Goal: Task Accomplishment & Management: Use online tool/utility

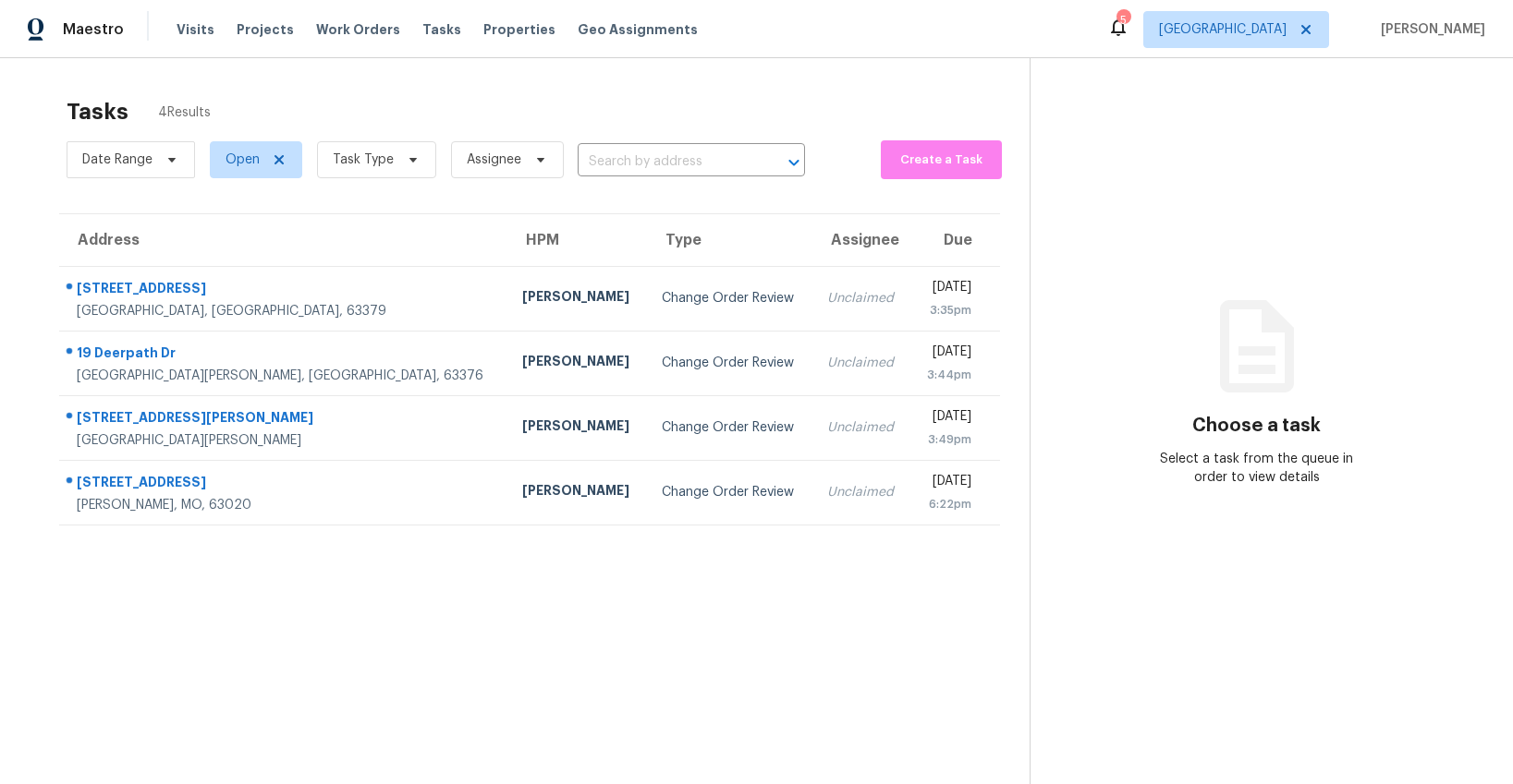
scroll to position [1, 0]
click at [183, 27] on span "Visits" at bounding box center [195, 29] width 38 height 19
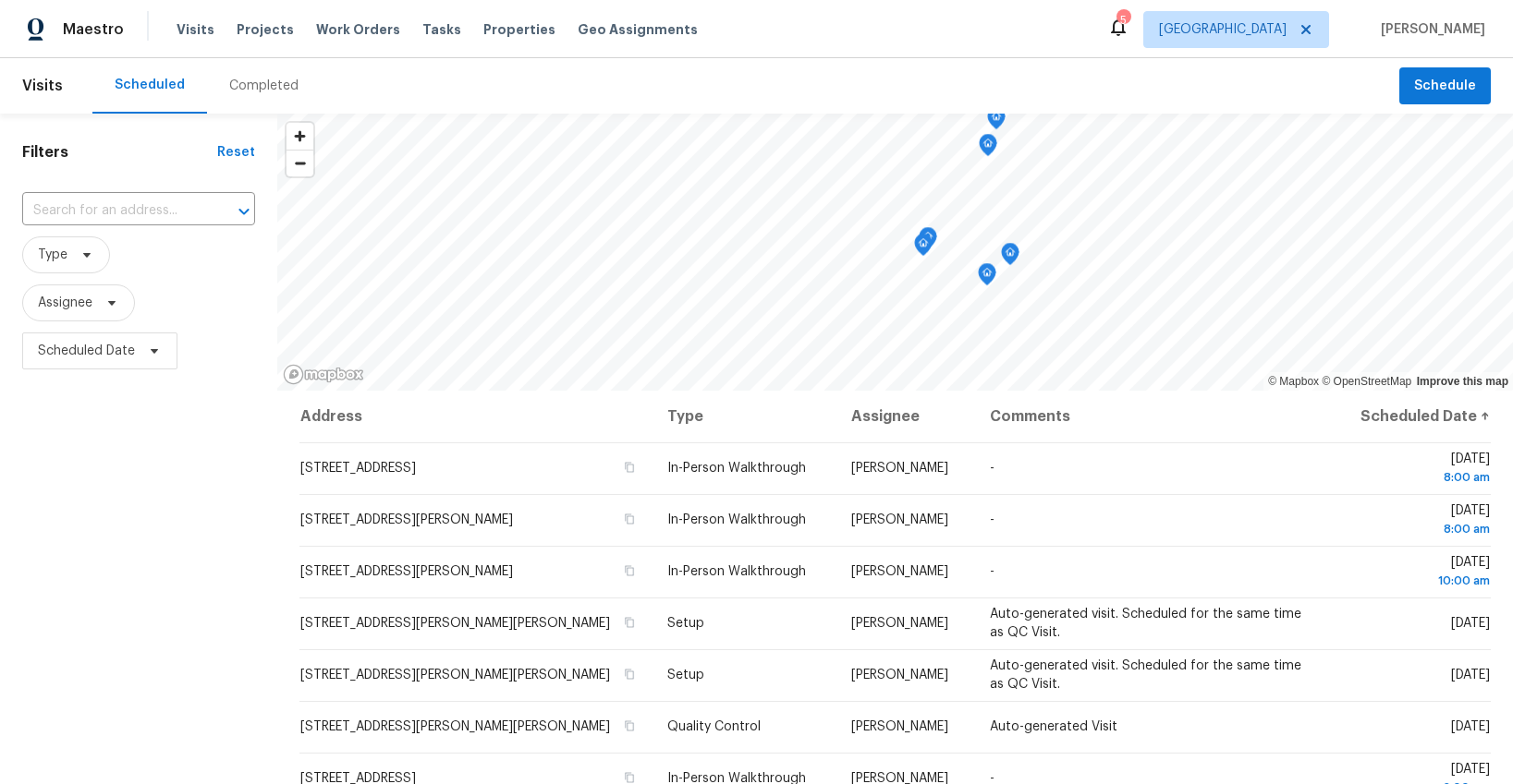
click at [237, 79] on div "Completed" at bounding box center [263, 86] width 69 height 19
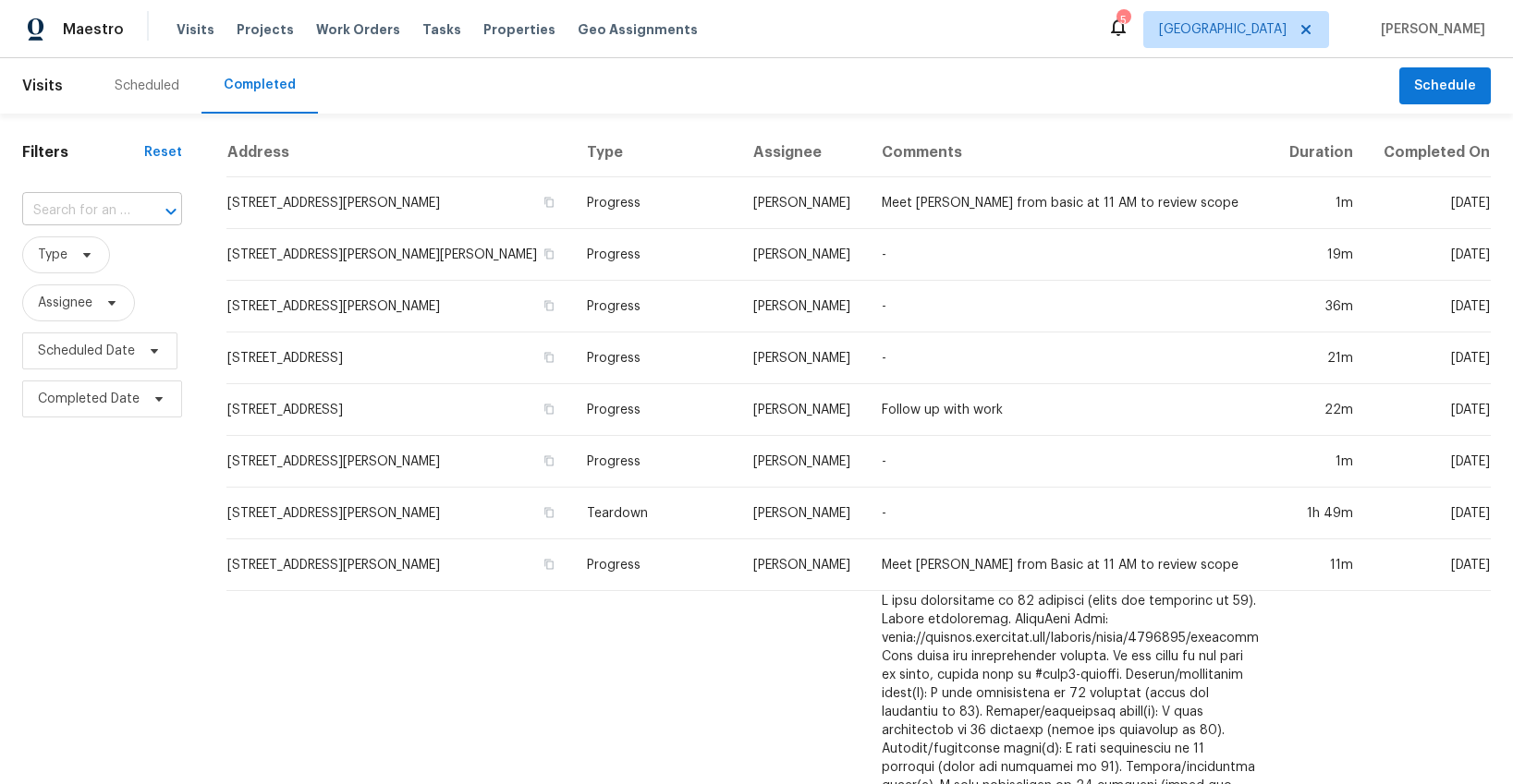
click at [102, 208] on input "text" at bounding box center [76, 210] width 108 height 28
type input "list"
click at [59, 262] on span "Type" at bounding box center [53, 254] width 29 height 19
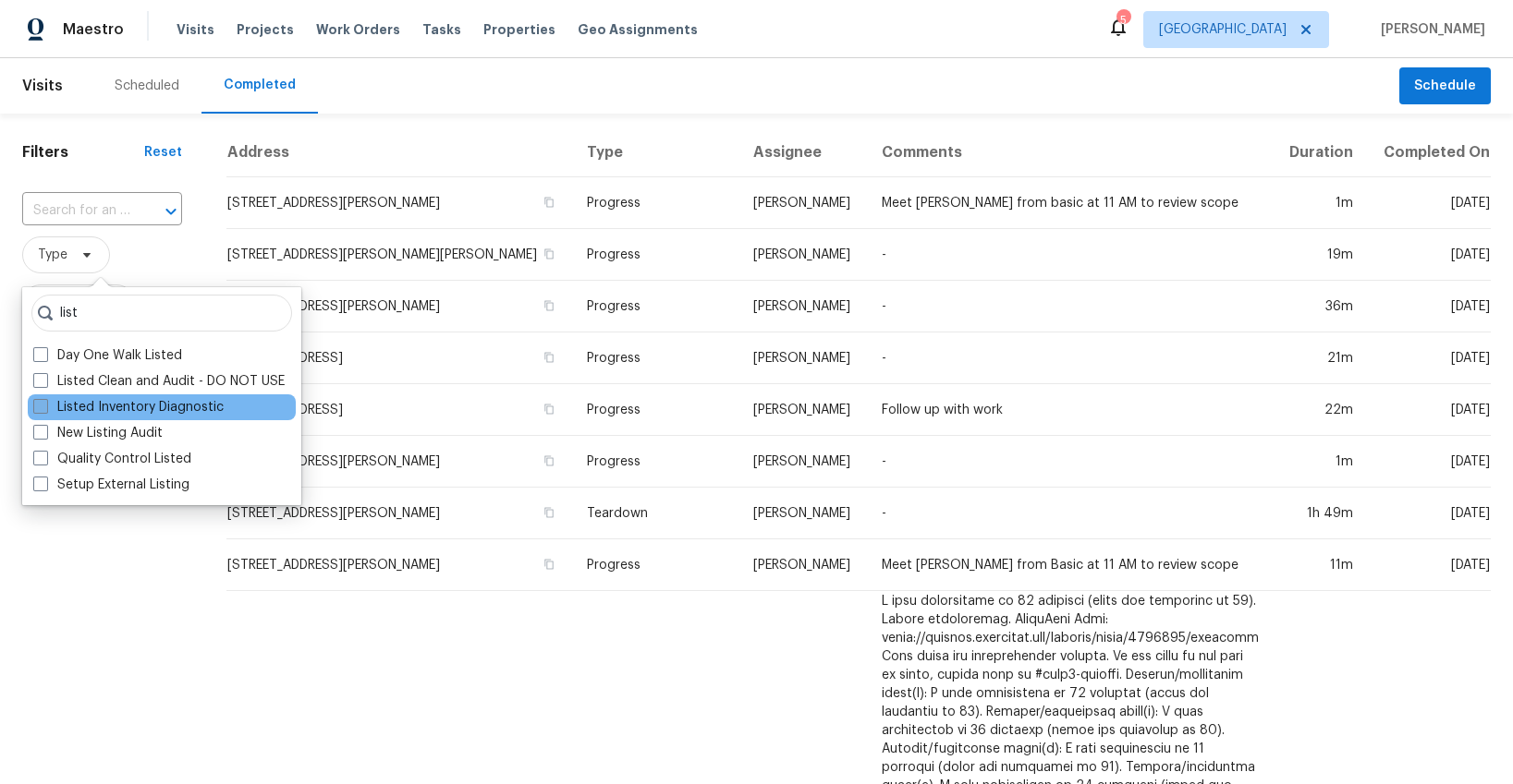
type input "list"
click at [74, 405] on label "Listed Inventory Diagnostic" at bounding box center [128, 407] width 190 height 19
click at [45, 405] on input "Listed Inventory Diagnostic" at bounding box center [39, 404] width 12 height 12
checkbox input "true"
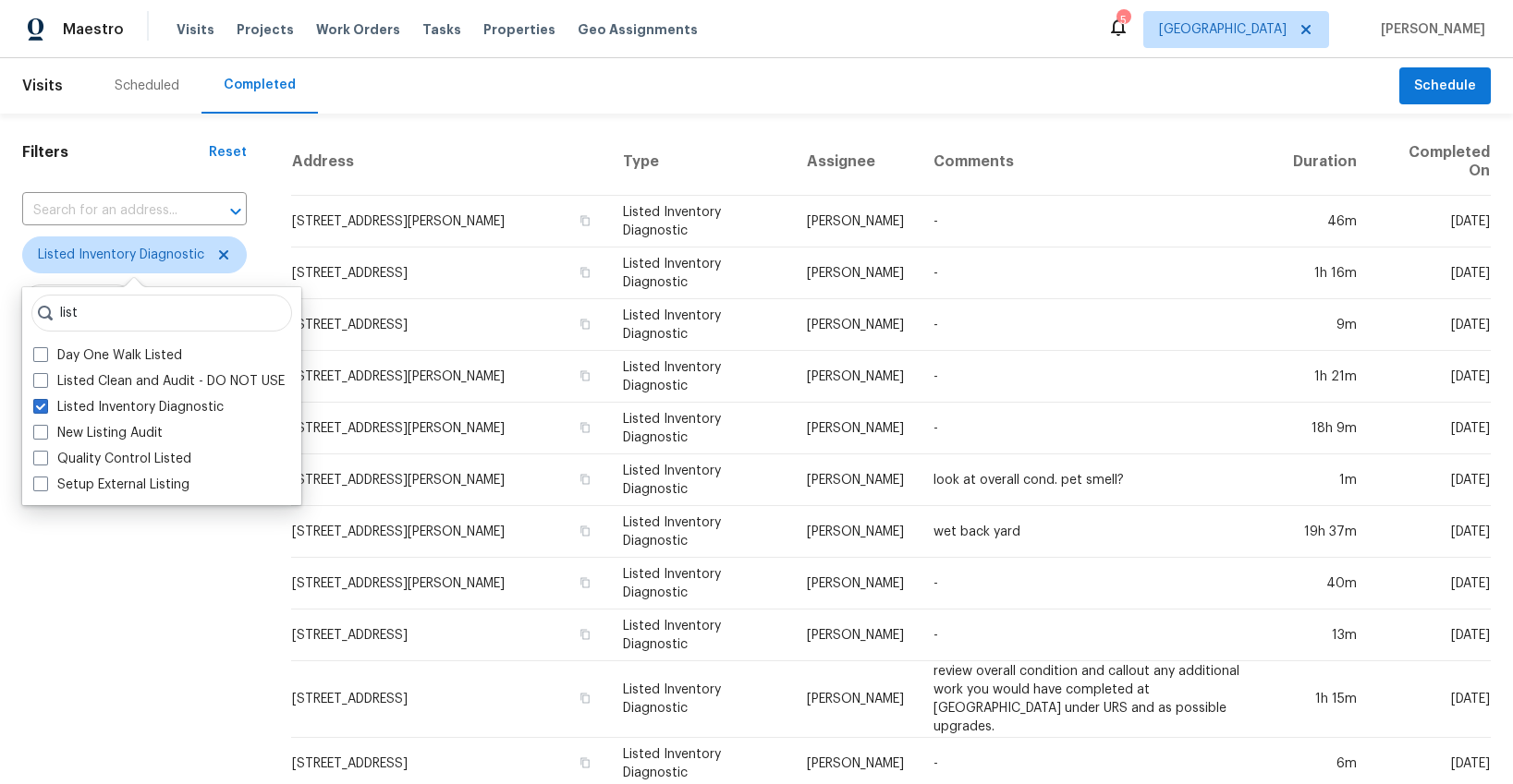
drag, startPoint x: 61, startPoint y: 675, endPoint x: 125, endPoint y: 628, distance: 79.4
click at [63, 674] on div "Filters Reset ​ Listed Inventory Diagnostic Assignee Scheduled Date Completed D…" at bounding box center [134, 709] width 269 height 1191
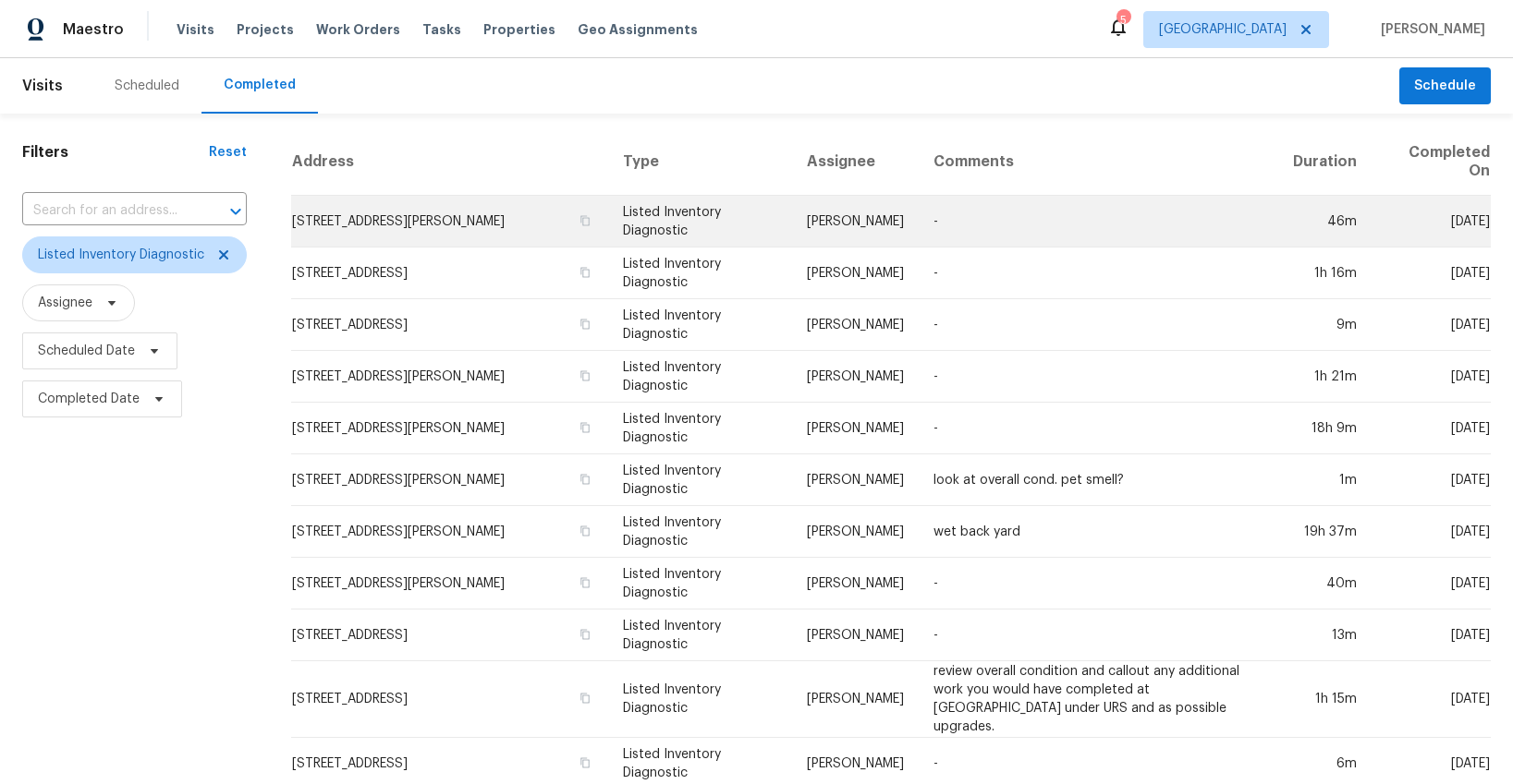
click at [526, 221] on td "4033 Treeshadow Dr, Saint Peters, MO 63376" at bounding box center [449, 221] width 317 height 52
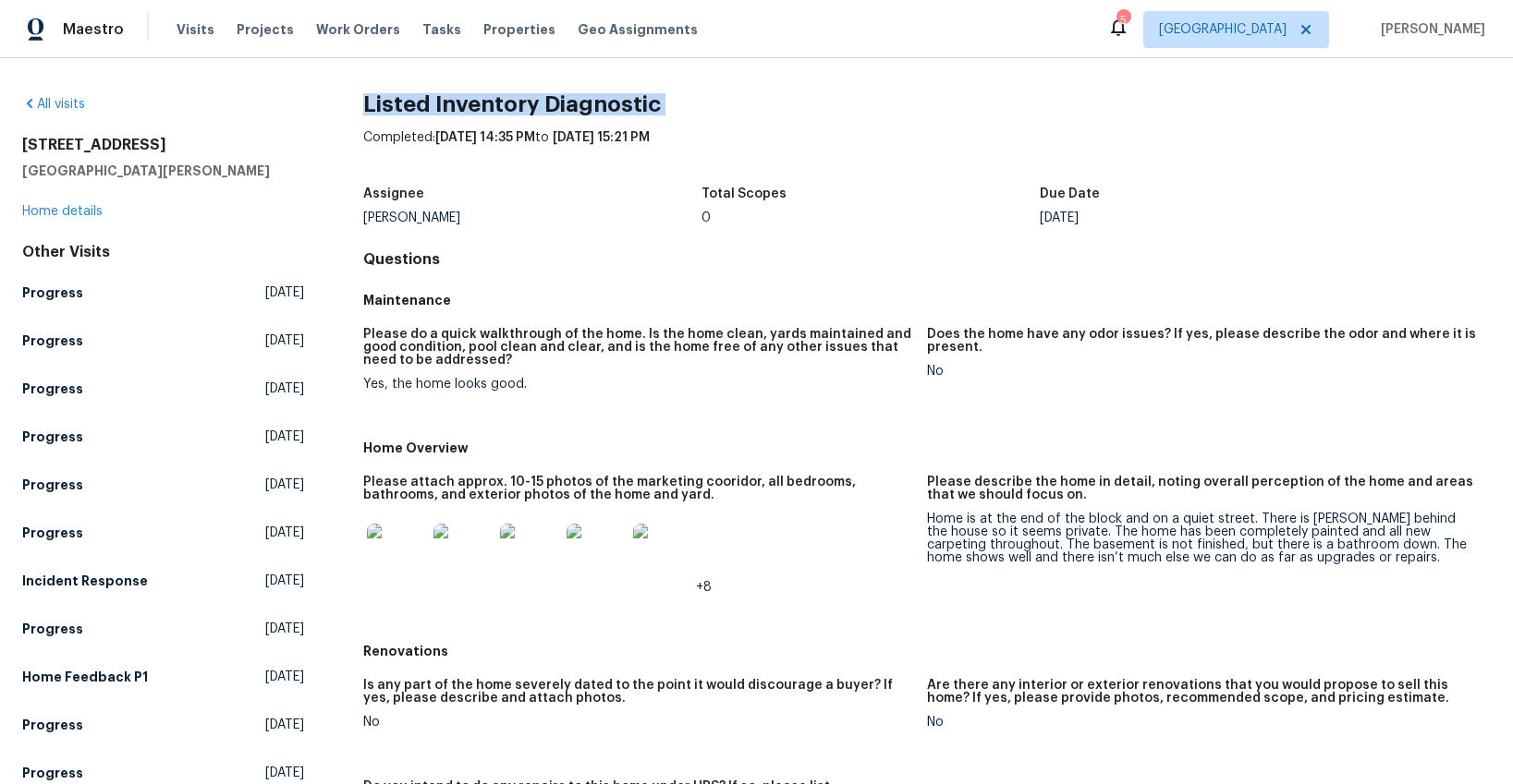
drag, startPoint x: 361, startPoint y: 99, endPoint x: 687, endPoint y: 115, distance: 326.4
copy h2 "Listed Inventory Diagnostic"
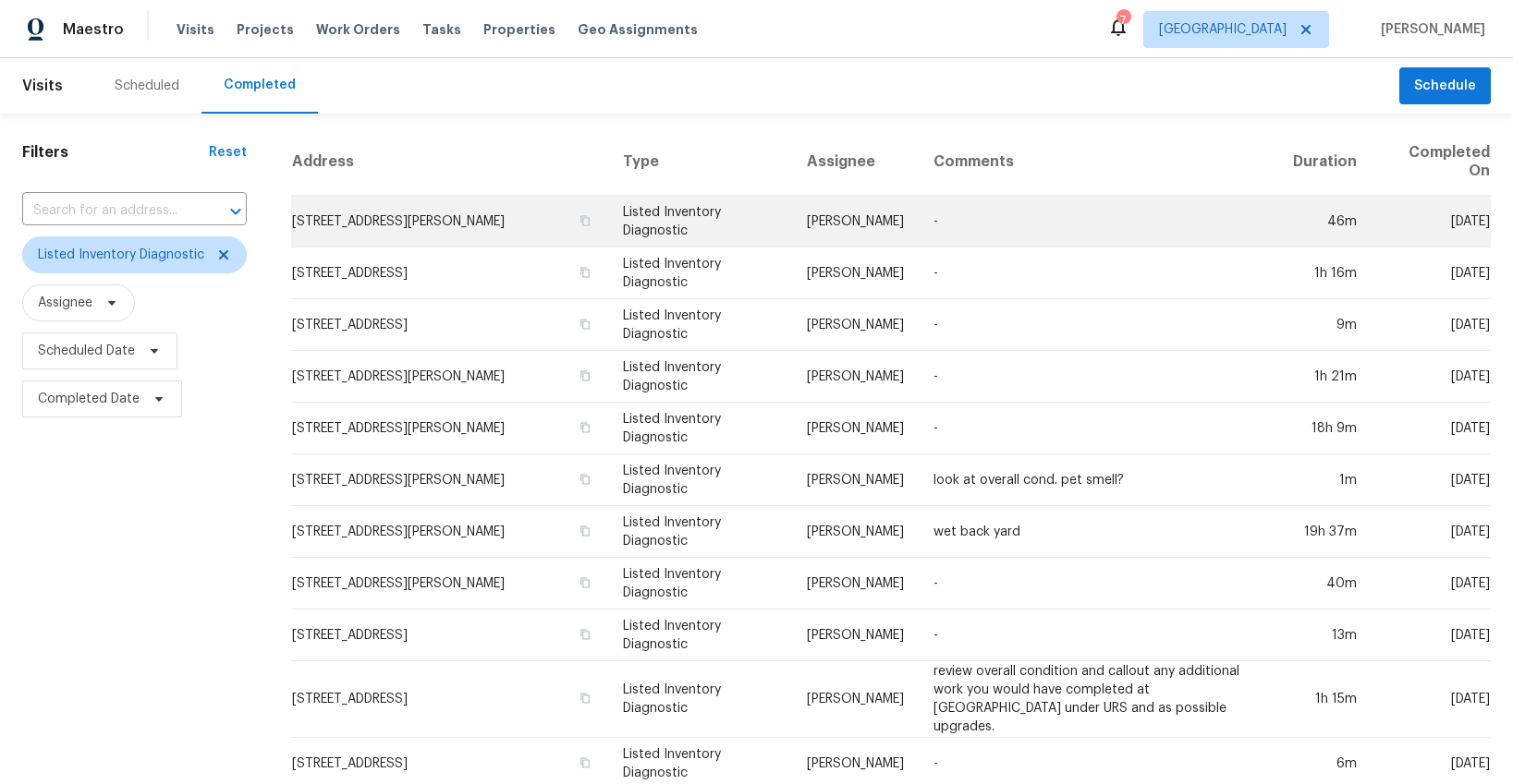
click at [448, 220] on td "[STREET_ADDRESS][PERSON_NAME]" at bounding box center [449, 221] width 317 height 52
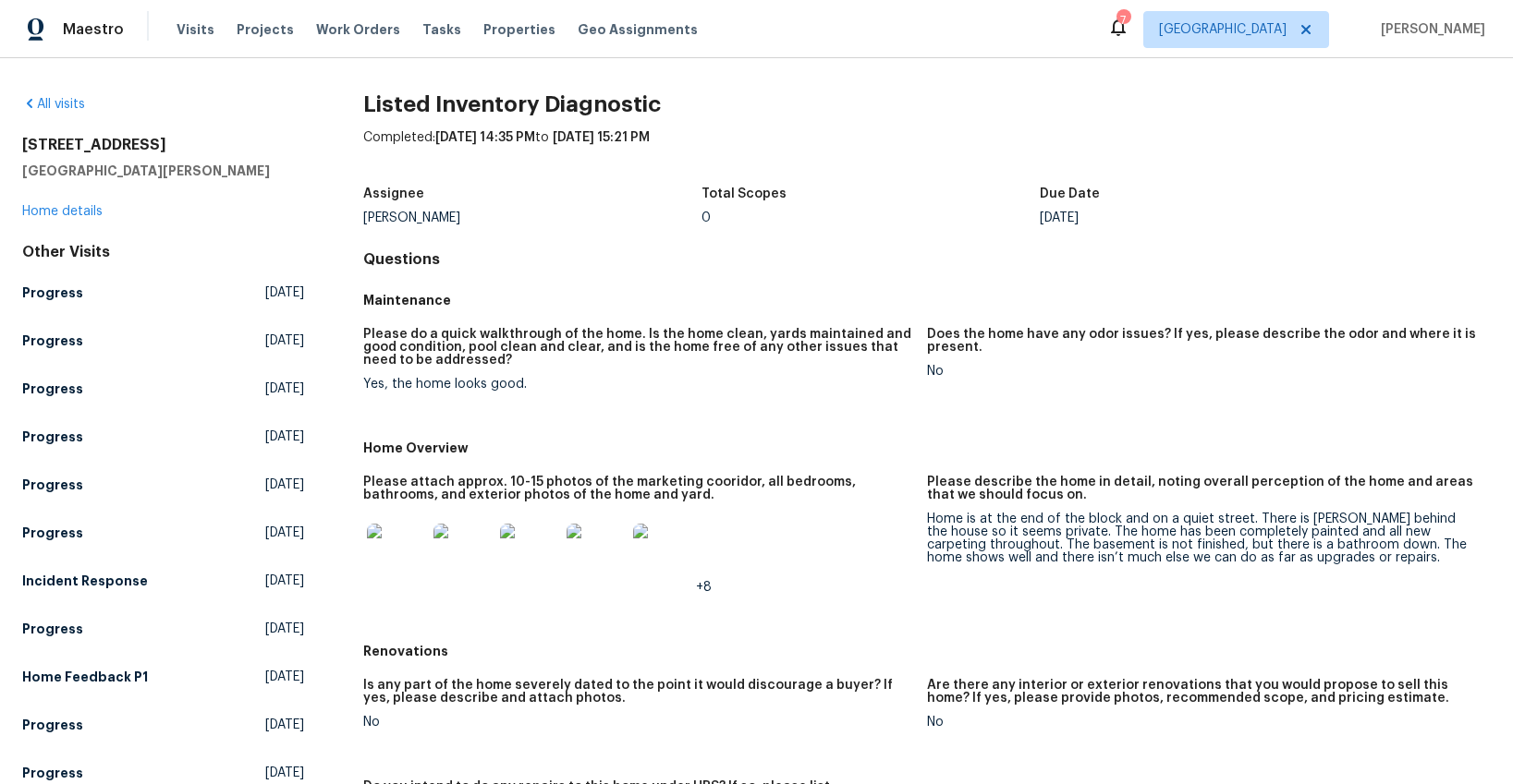
click at [71, 106] on link "All visits" at bounding box center [54, 104] width 63 height 13
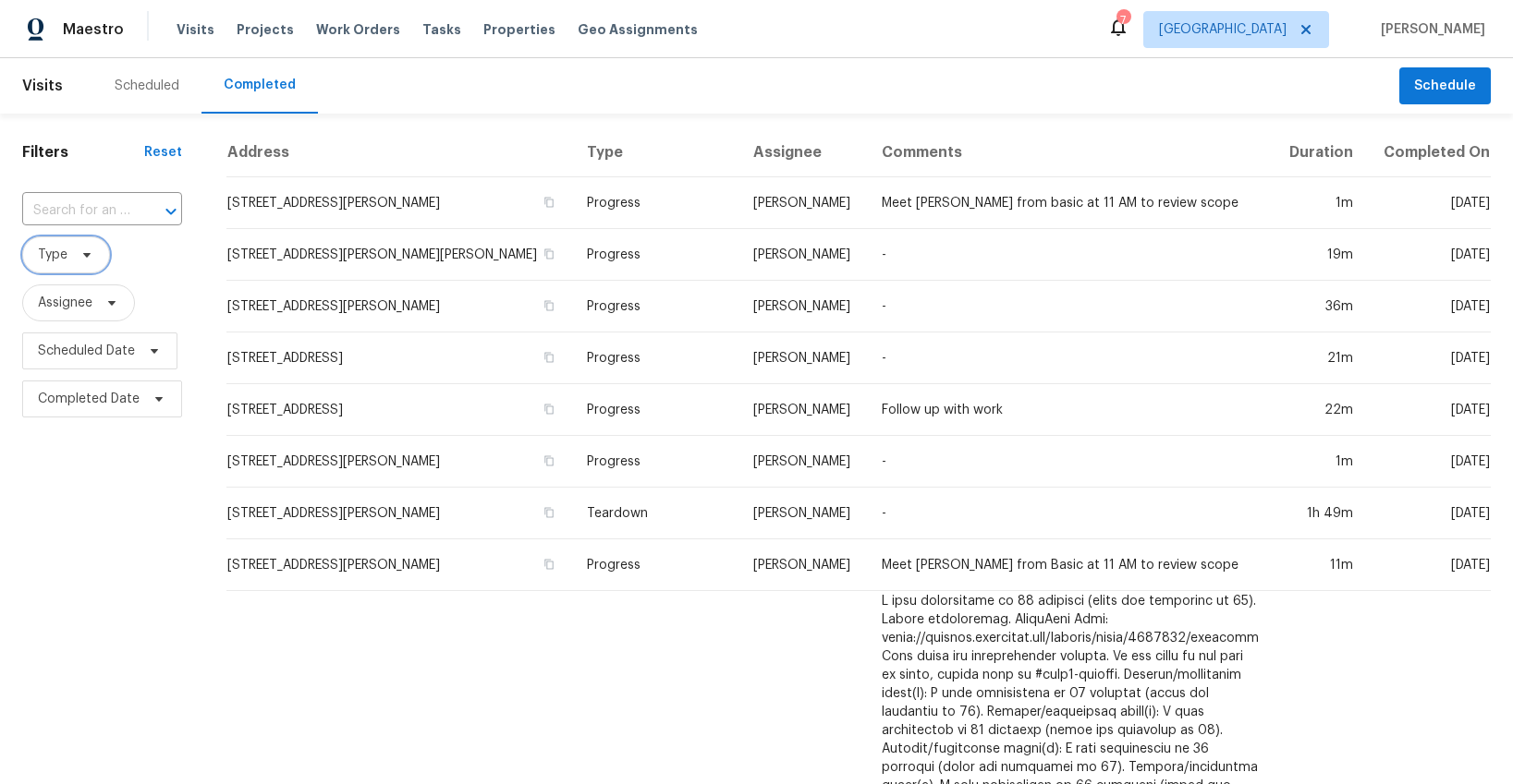
click at [68, 264] on span "Type" at bounding box center [66, 255] width 88 height 37
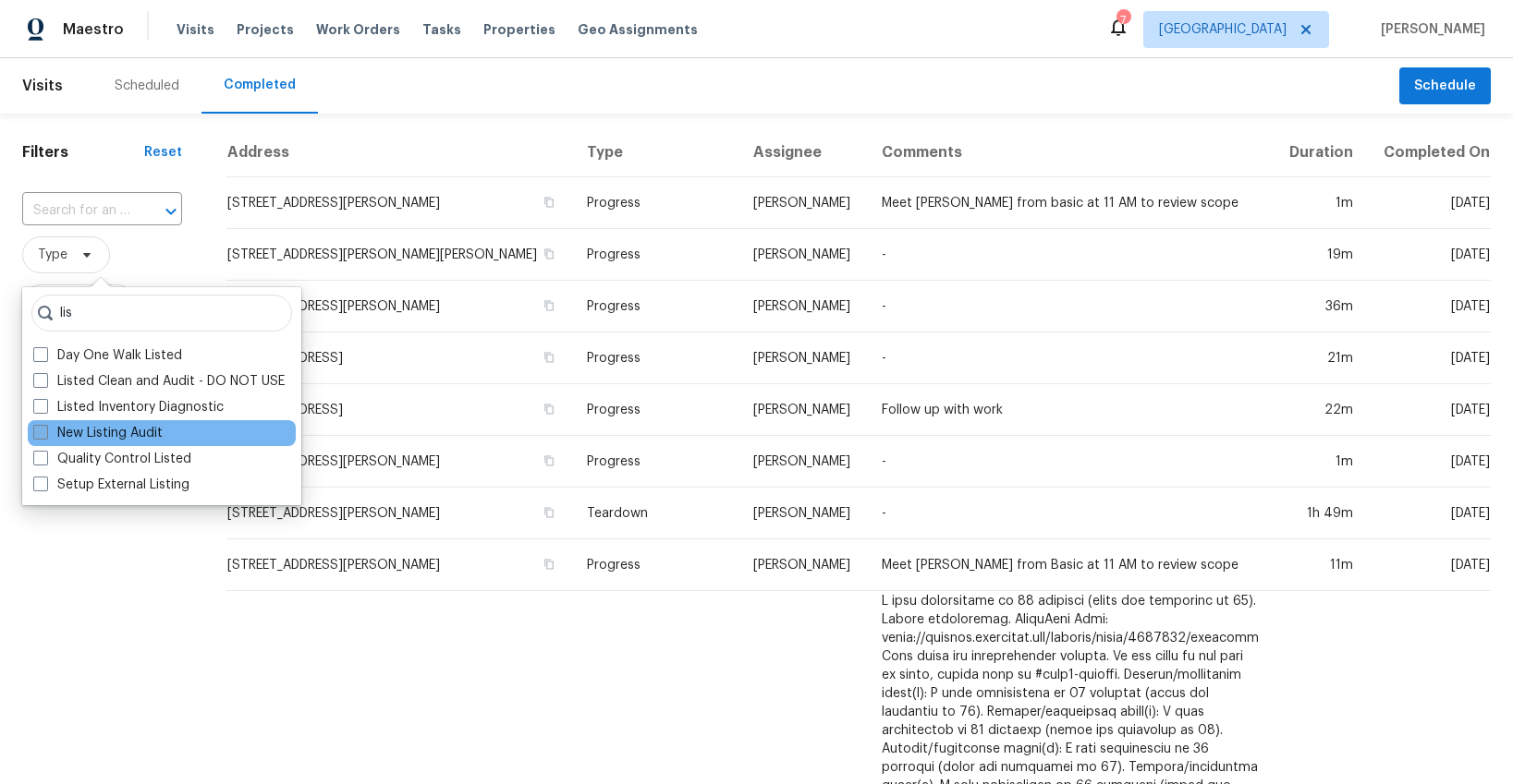
type input "lis"
click at [103, 434] on label "New Listing Audit" at bounding box center [97, 432] width 130 height 19
click at [45, 434] on input "New Listing Audit" at bounding box center [39, 429] width 12 height 12
checkbox input "true"
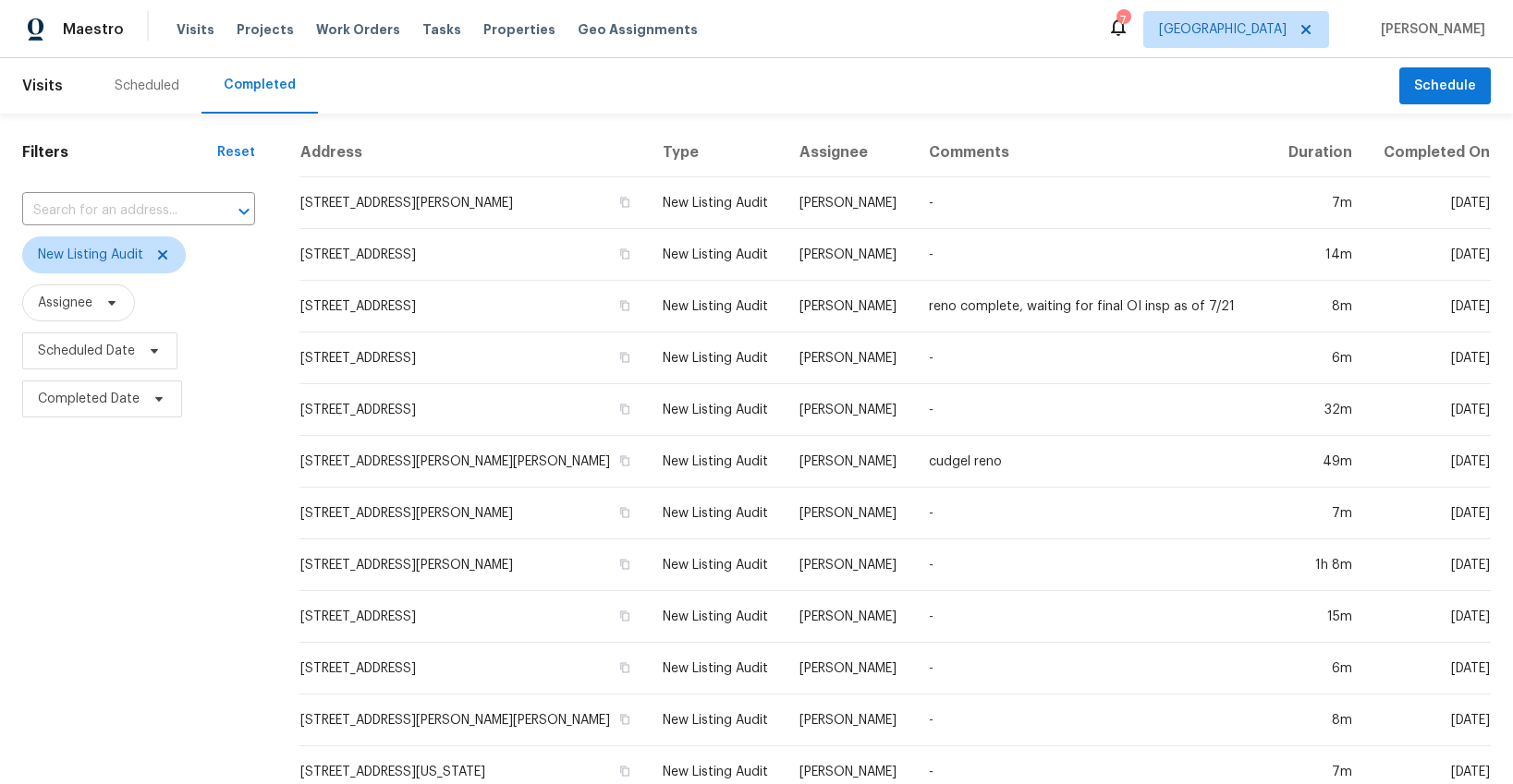
click at [203, 459] on div "Filters Reset ​ New Listing Audit Assignee Scheduled Date Completed Date" at bounding box center [138, 688] width 278 height 1147
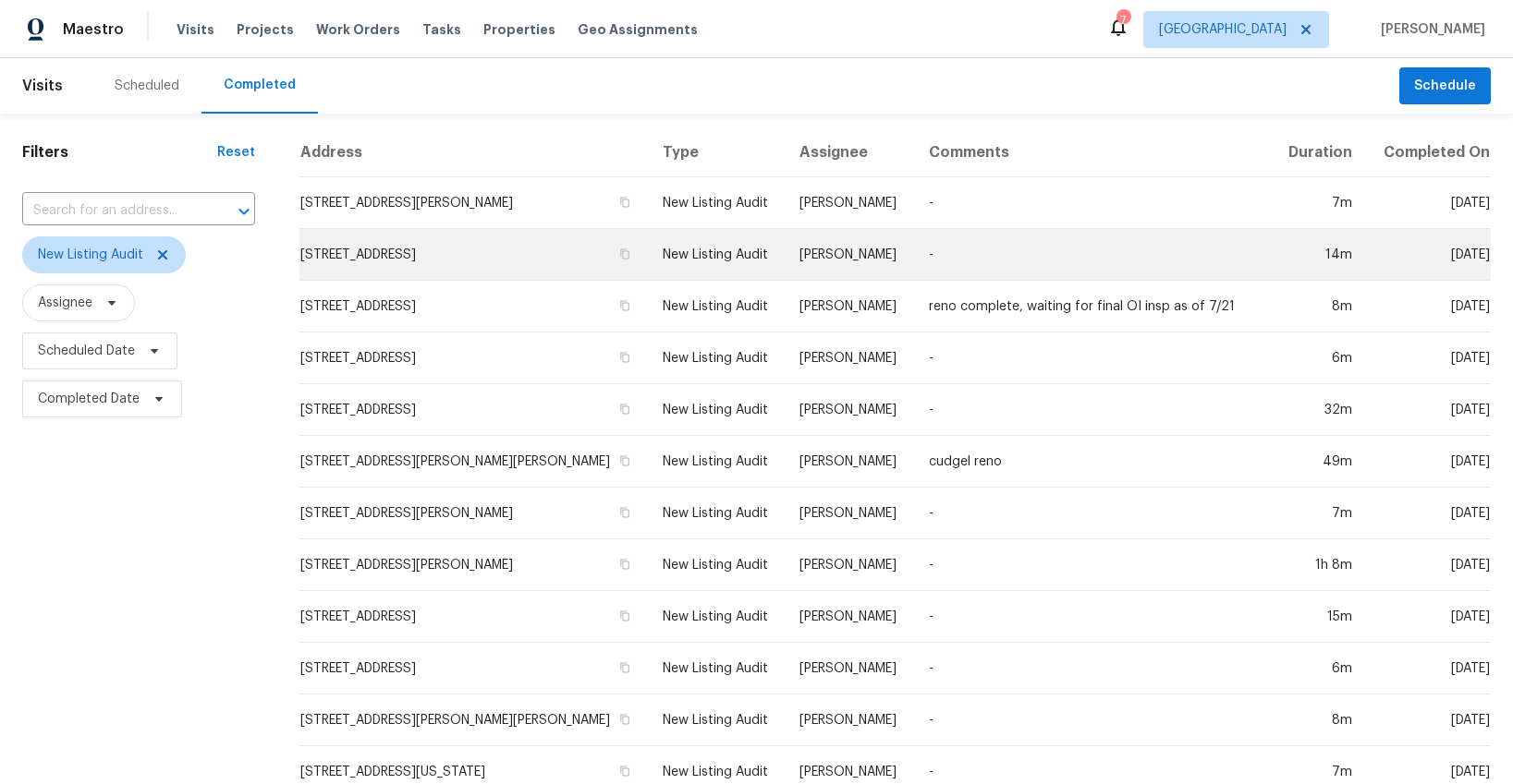
click at [388, 257] on td "113 Wyndcrest Ct, Lake Saint Louis, MO 63367" at bounding box center [473, 254] width 349 height 52
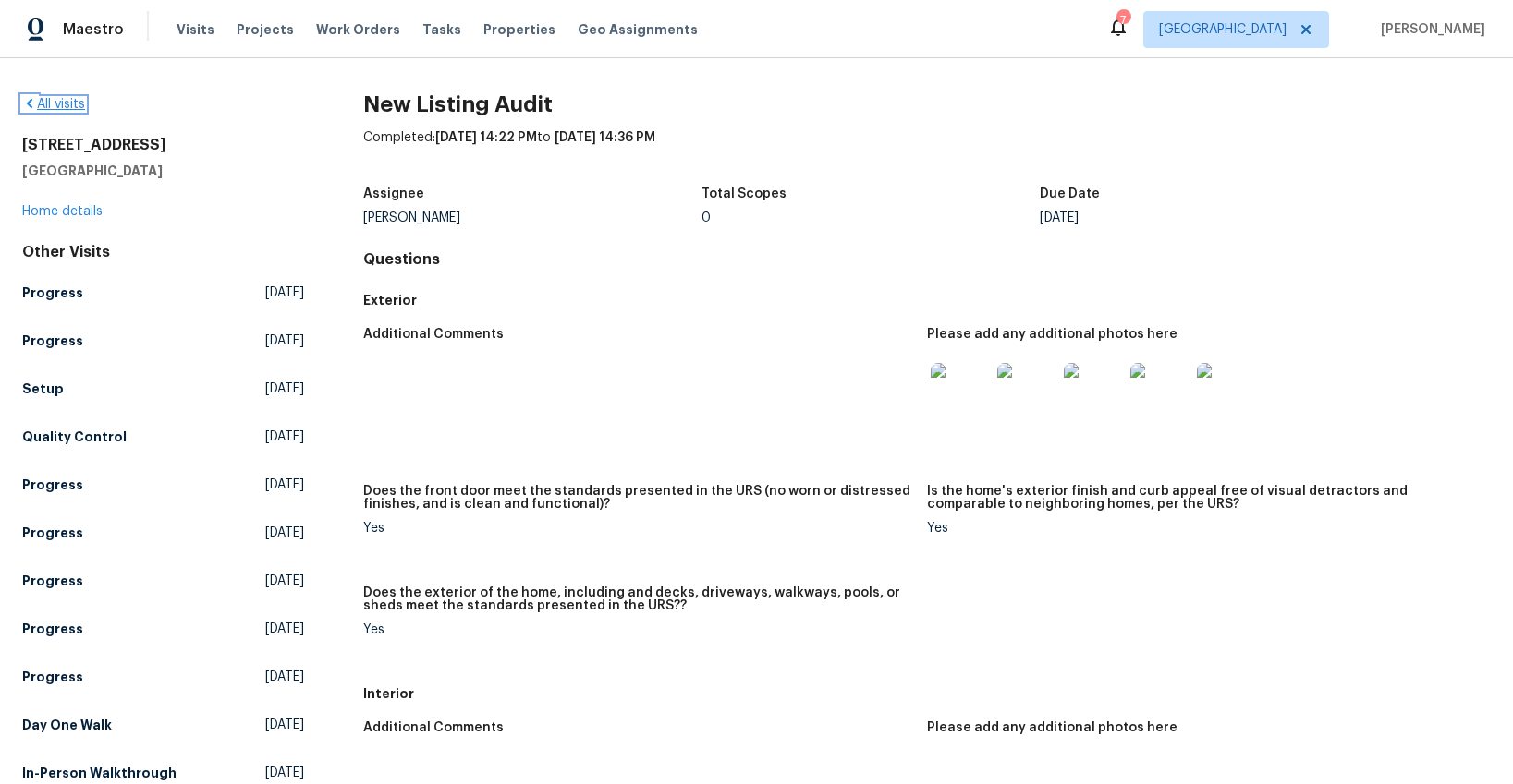
click at [47, 104] on link "All visits" at bounding box center [54, 104] width 63 height 13
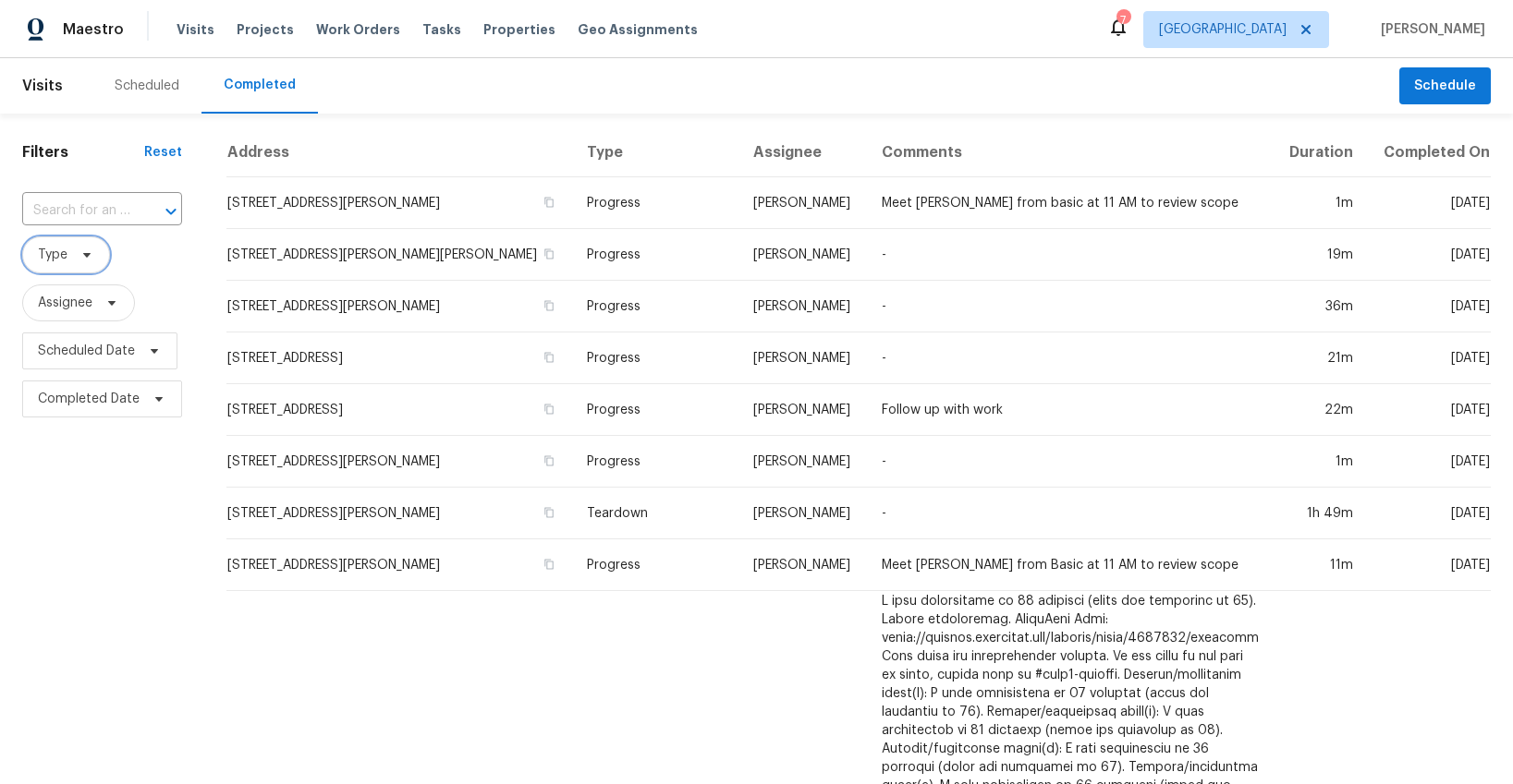
click at [63, 251] on span "Type" at bounding box center [53, 254] width 29 height 19
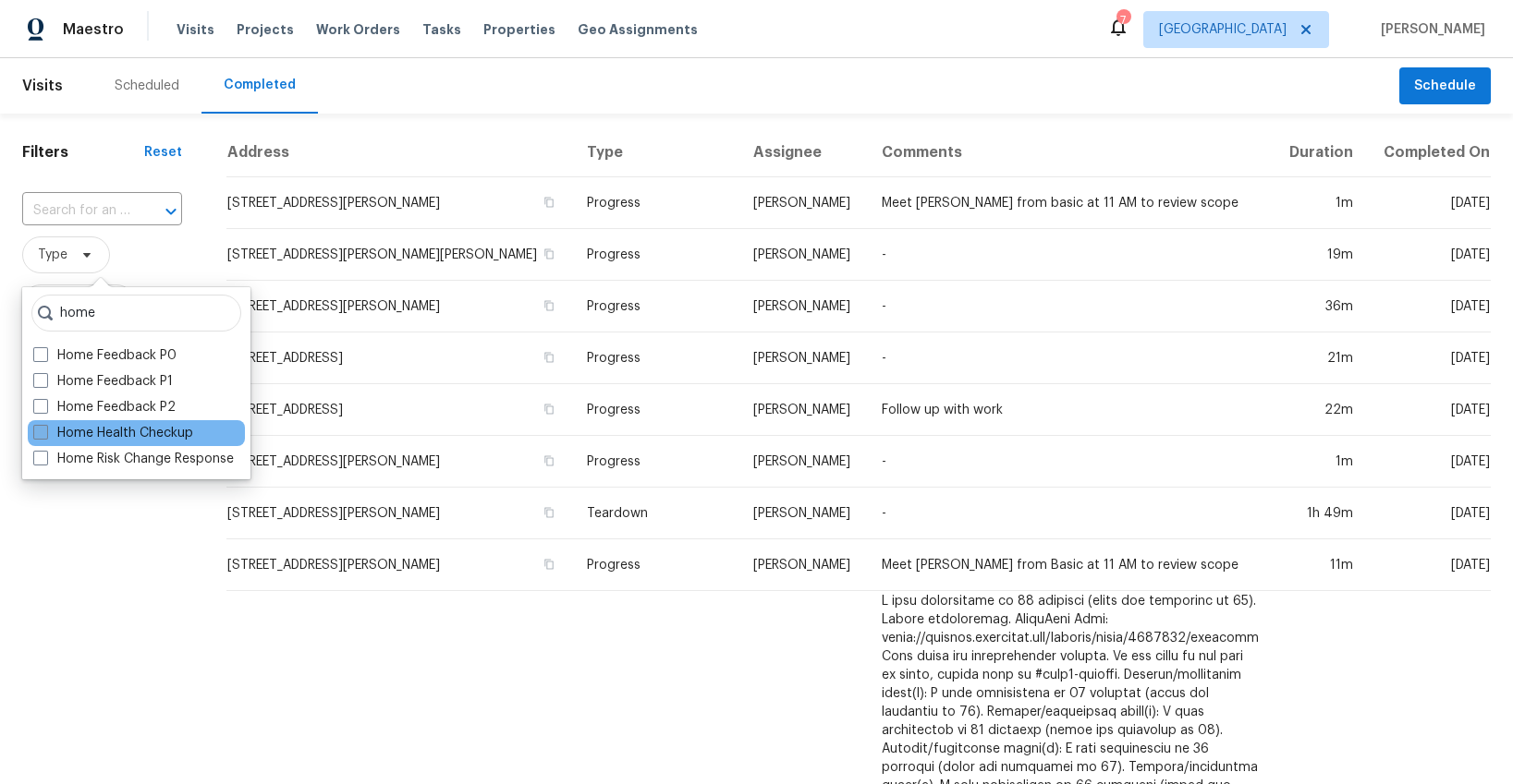
type input "home"
click at [102, 434] on label "Home Health Checkup" at bounding box center [113, 432] width 160 height 19
click at [45, 434] on input "Home Health Checkup" at bounding box center [39, 429] width 12 height 12
checkbox input "true"
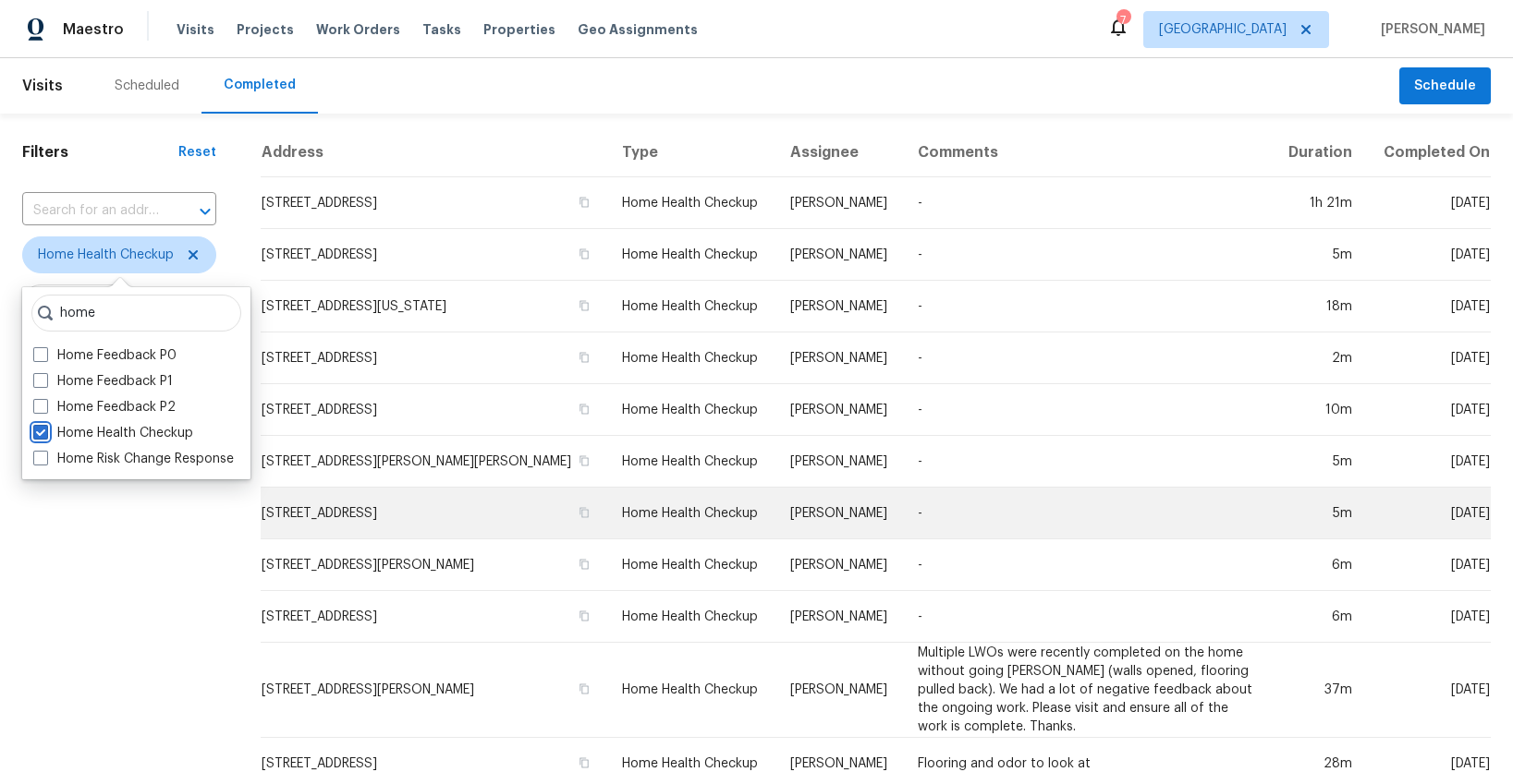
scroll to position [18, 0]
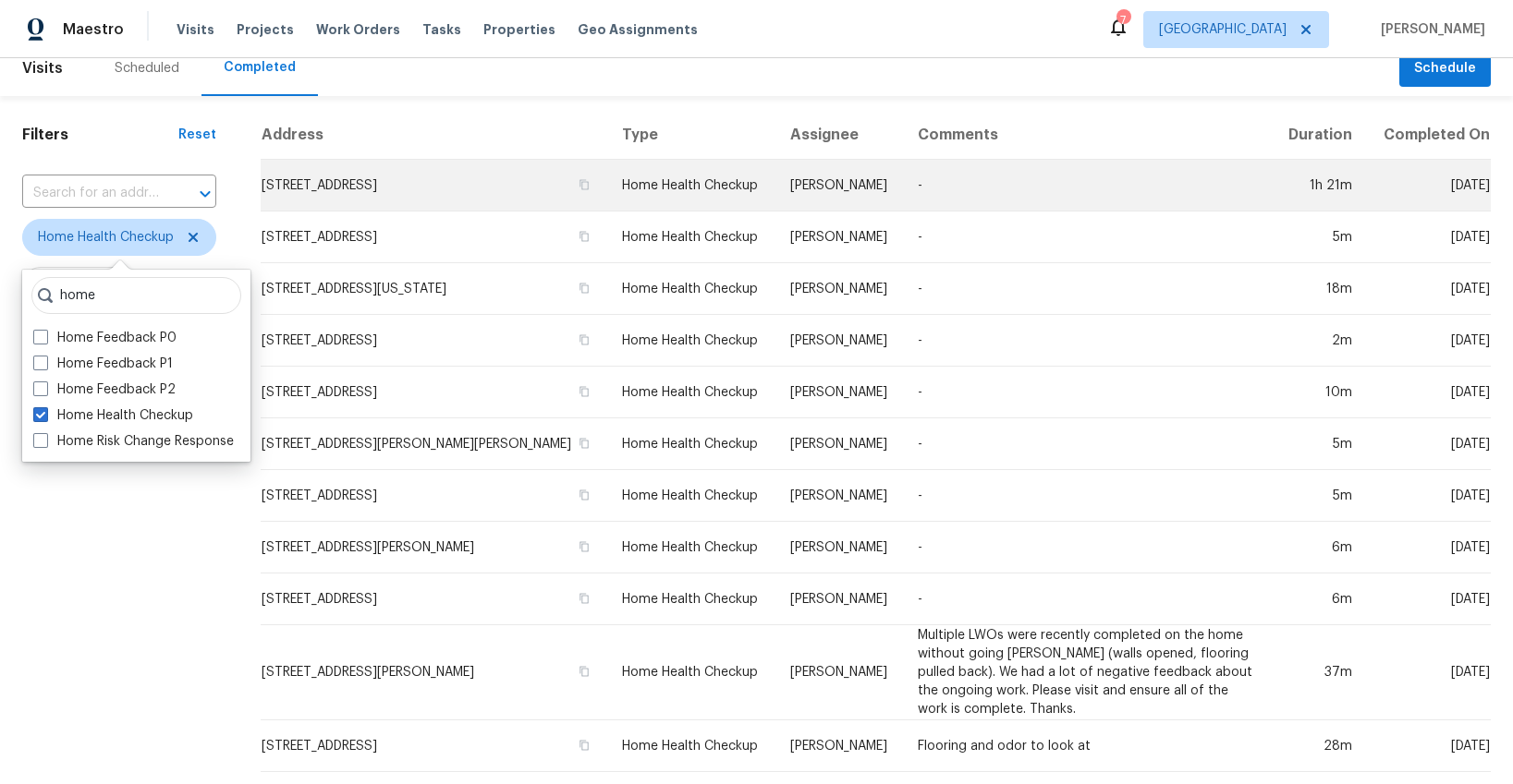
click at [482, 175] on td "38 N Lang Dr, O Fallon, MO 63366" at bounding box center [435, 185] width 347 height 52
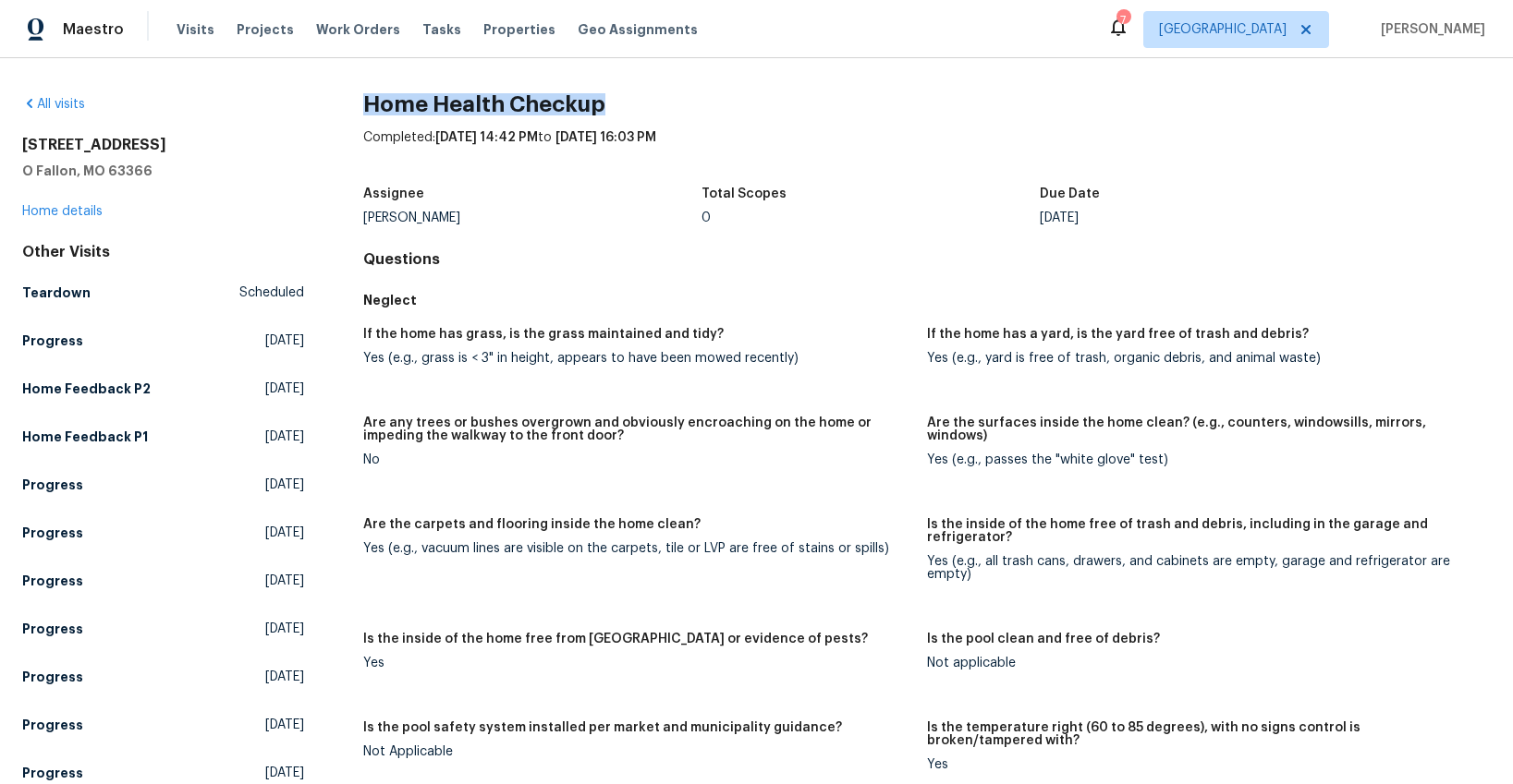
drag, startPoint x: 368, startPoint y: 101, endPoint x: 625, endPoint y: 100, distance: 257.0
click at [625, 100] on h2 "Home Health Checkup" at bounding box center [927, 104] width 1127 height 19
copy h2 "Home Health Checkup"
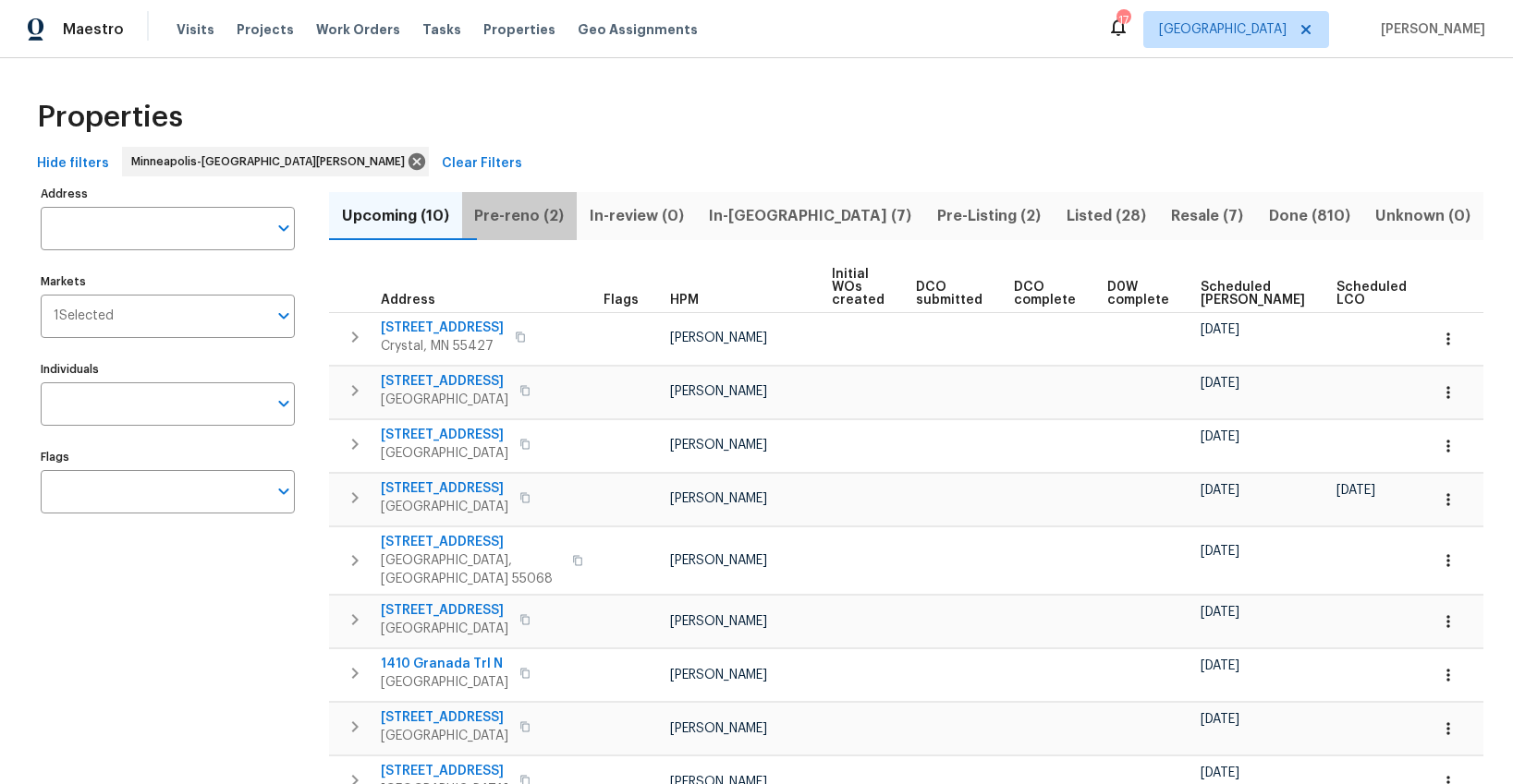
click at [537, 216] on span "Pre-reno (2)" at bounding box center [520, 216] width 94 height 26
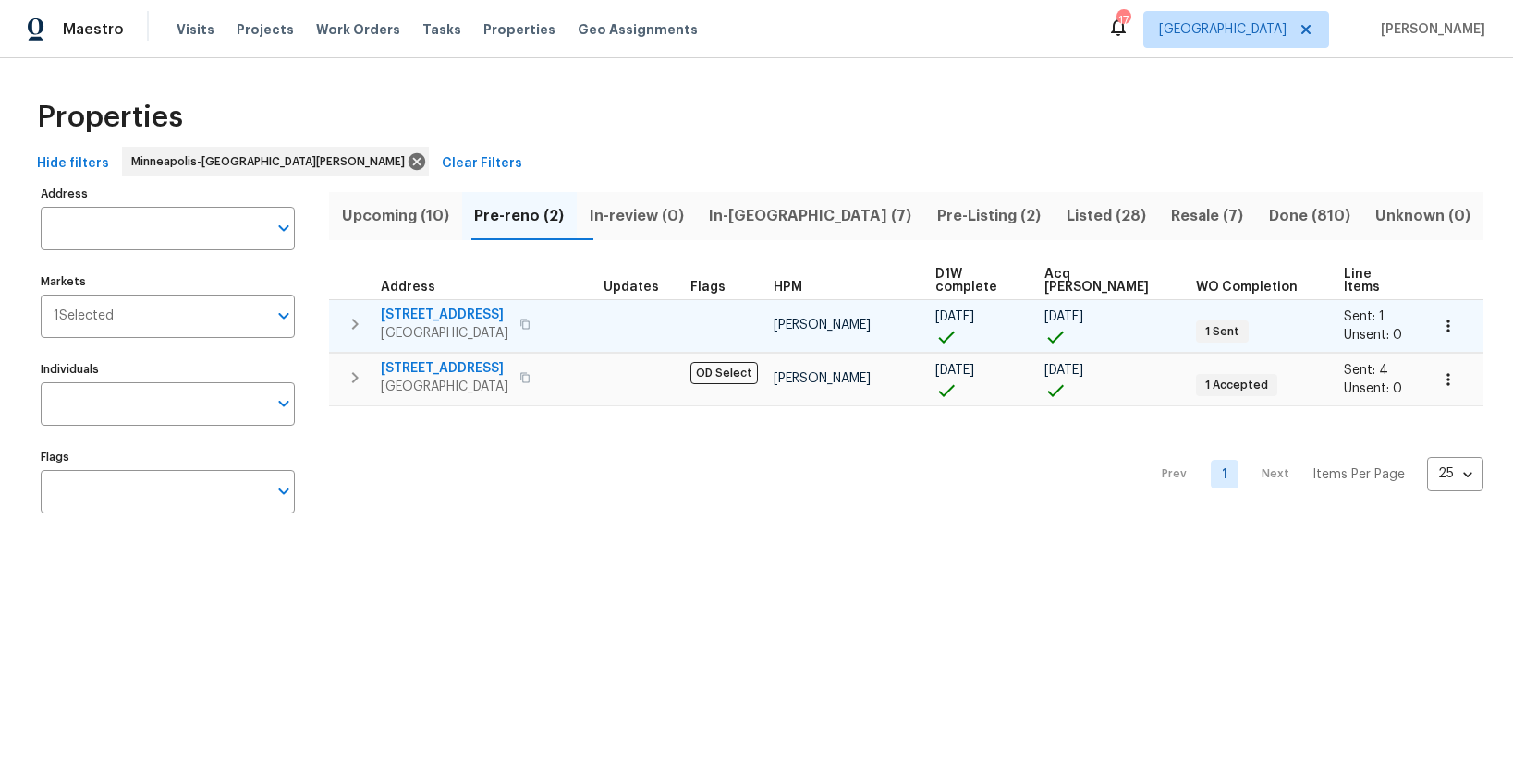
click at [359, 314] on icon "button" at bounding box center [355, 324] width 22 height 22
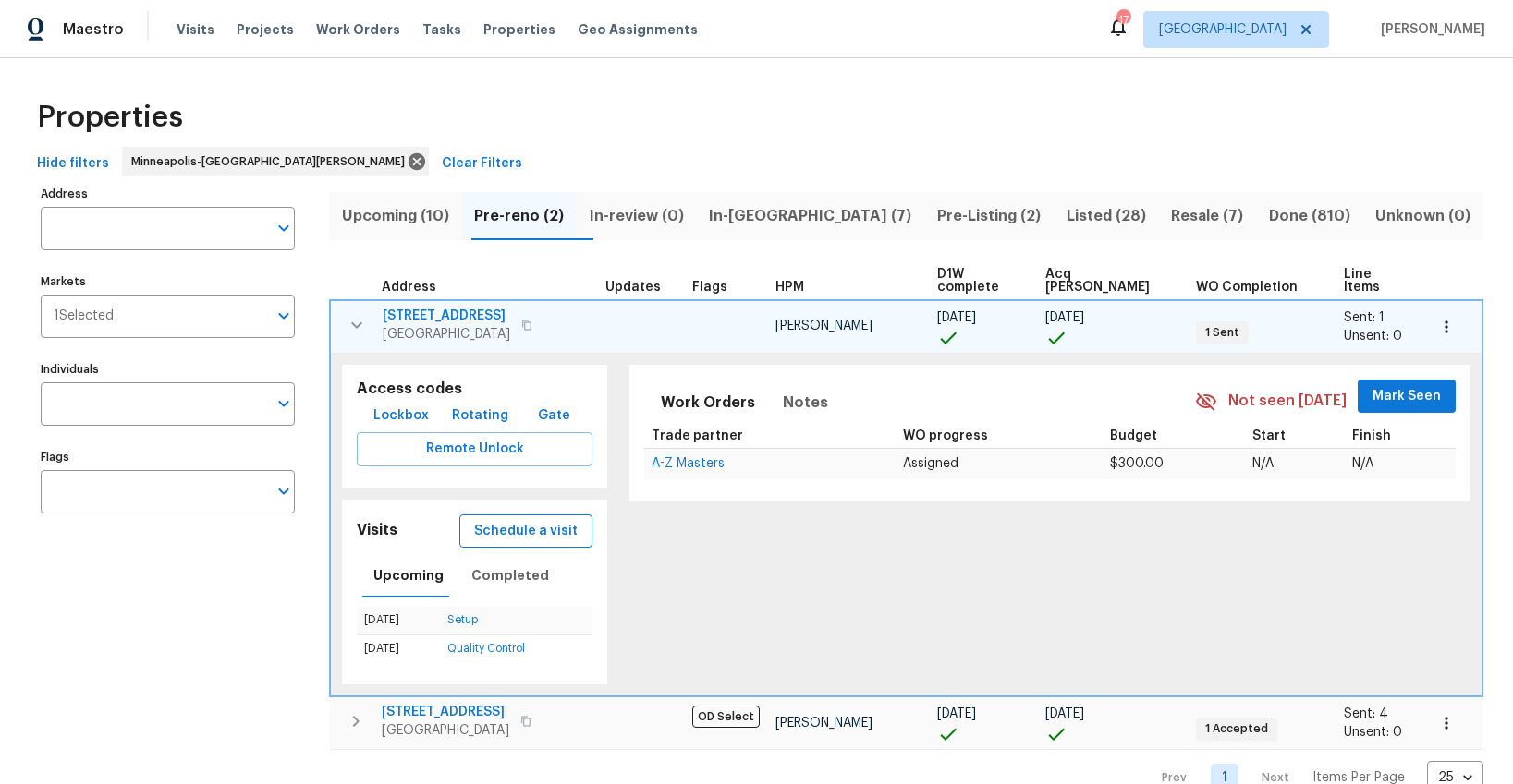
click at [499, 529] on span "Schedule a visit" at bounding box center [526, 532] width 103 height 23
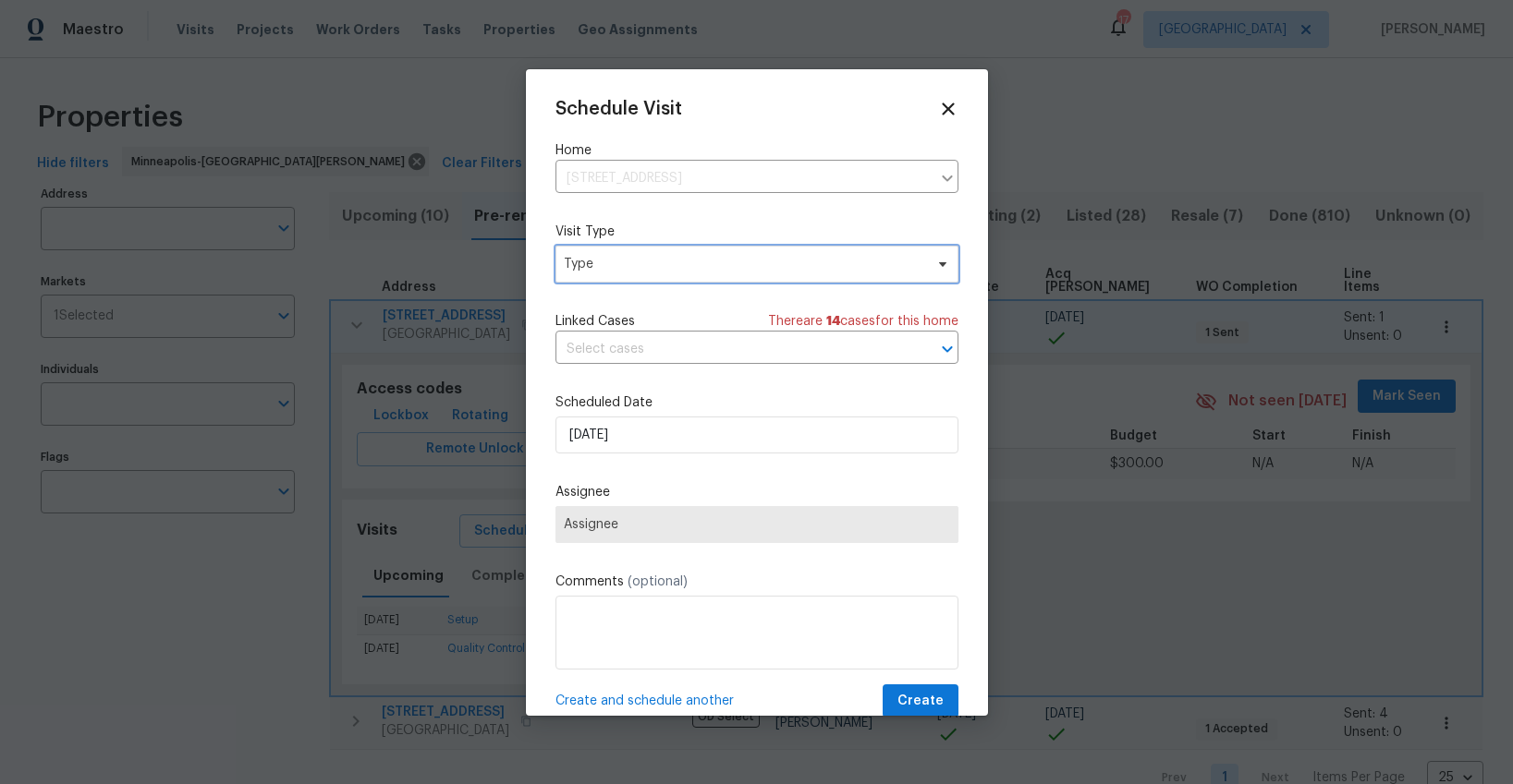
click at [639, 270] on span "Type" at bounding box center [743, 264] width 359 height 19
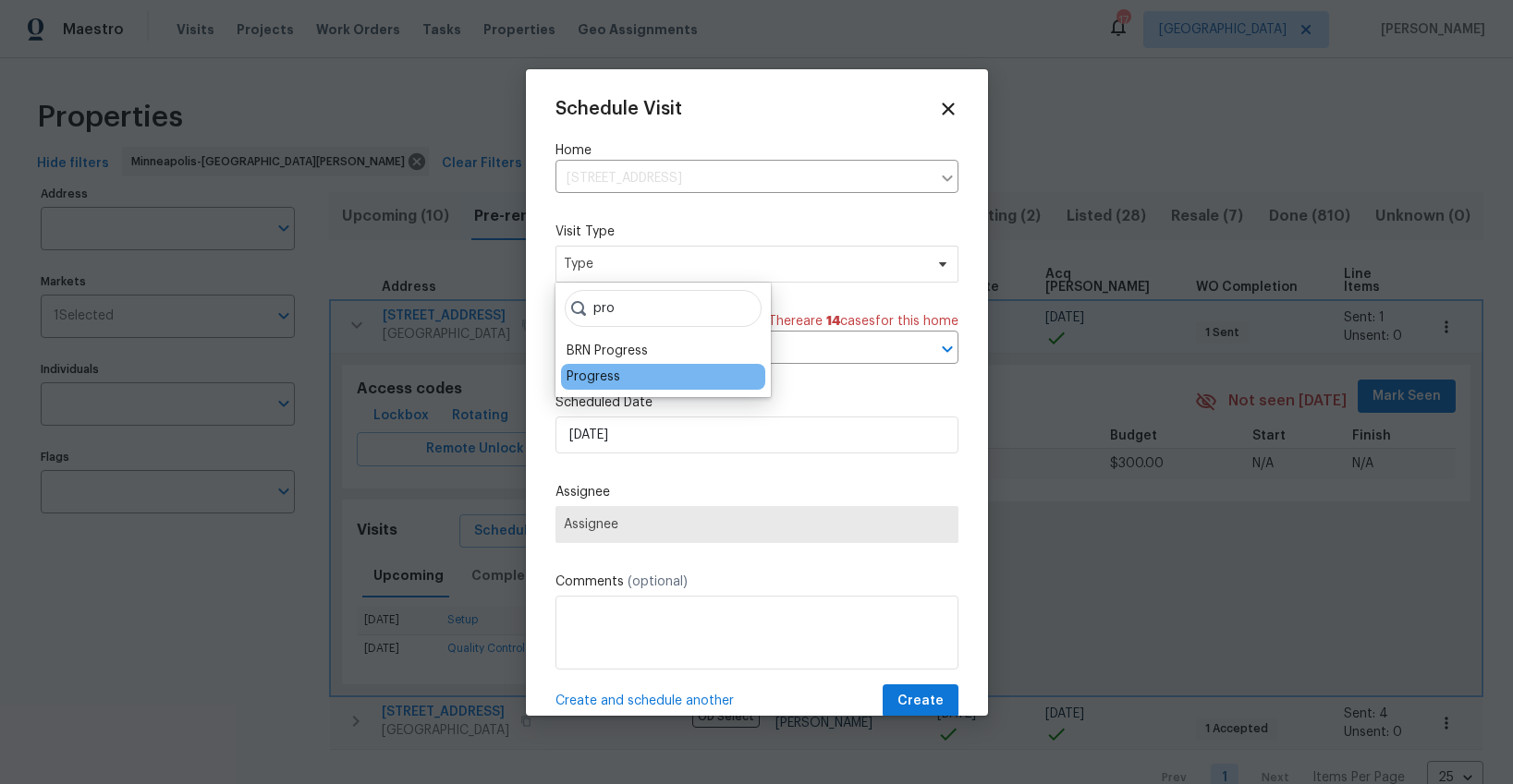
type input "pro"
click at [599, 374] on div "Progress" at bounding box center [593, 377] width 54 height 19
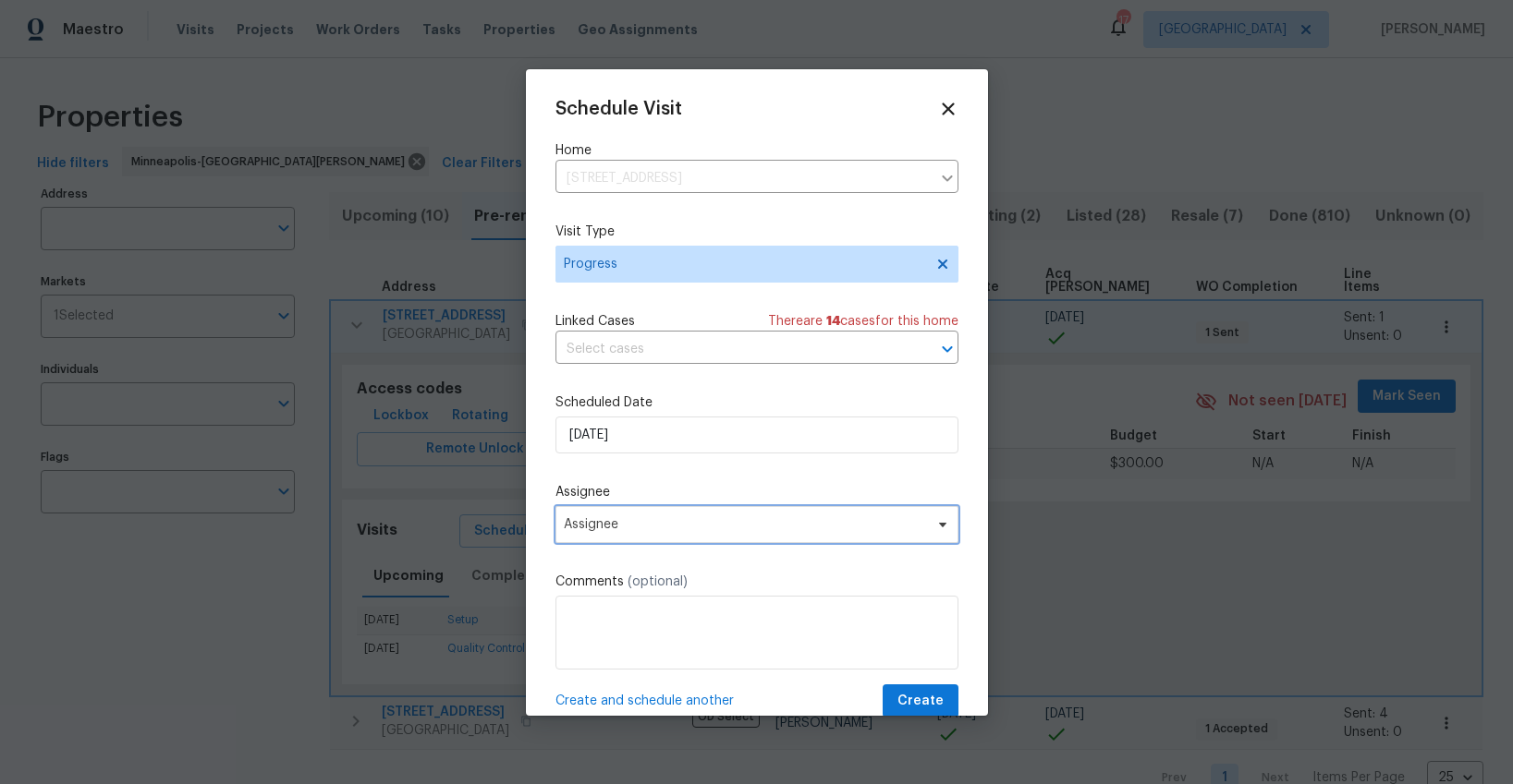
click at [609, 524] on span "Assignee" at bounding box center [745, 524] width 362 height 15
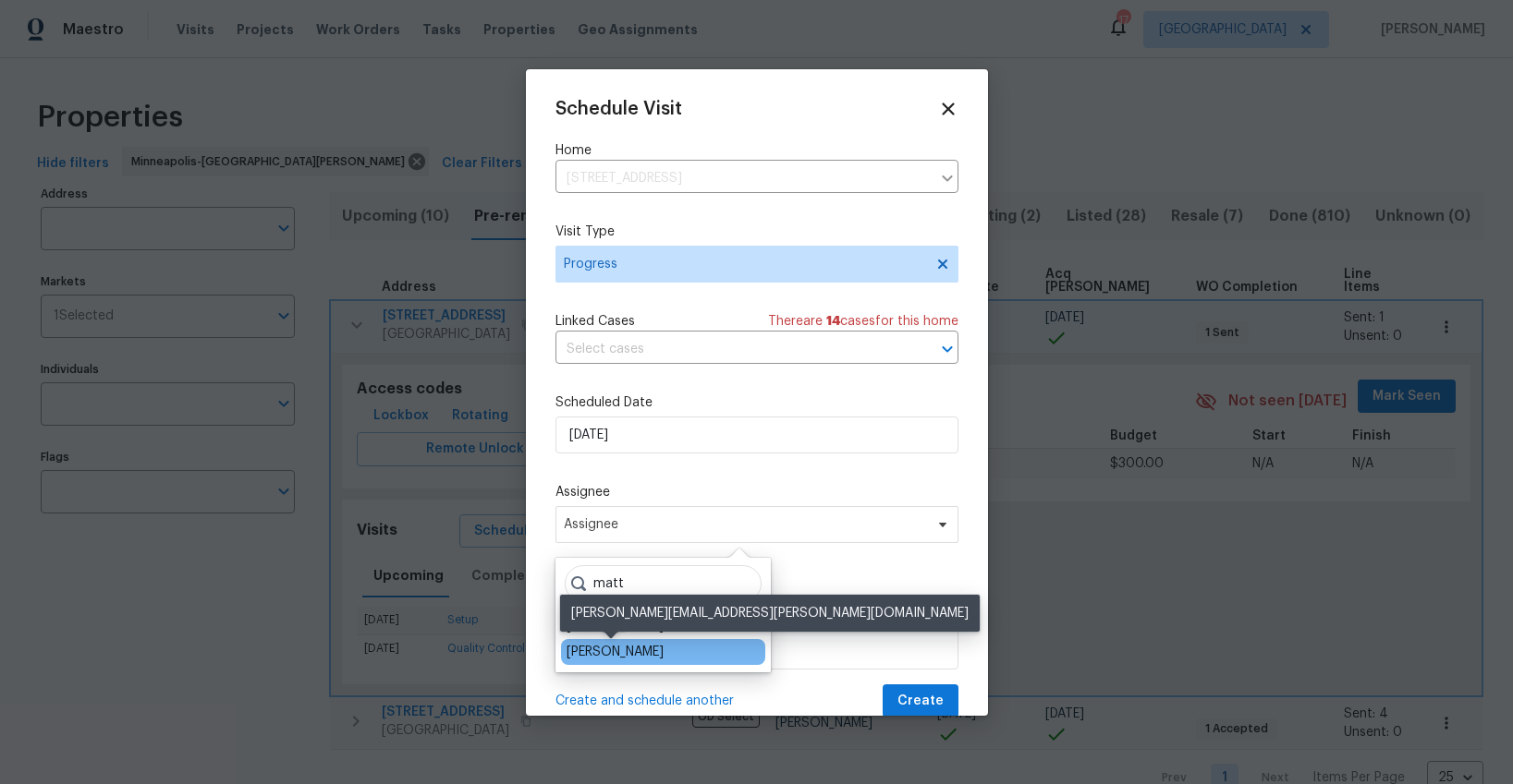
type input "matt"
click at [614, 647] on div "[PERSON_NAME]" at bounding box center [616, 652] width 97 height 19
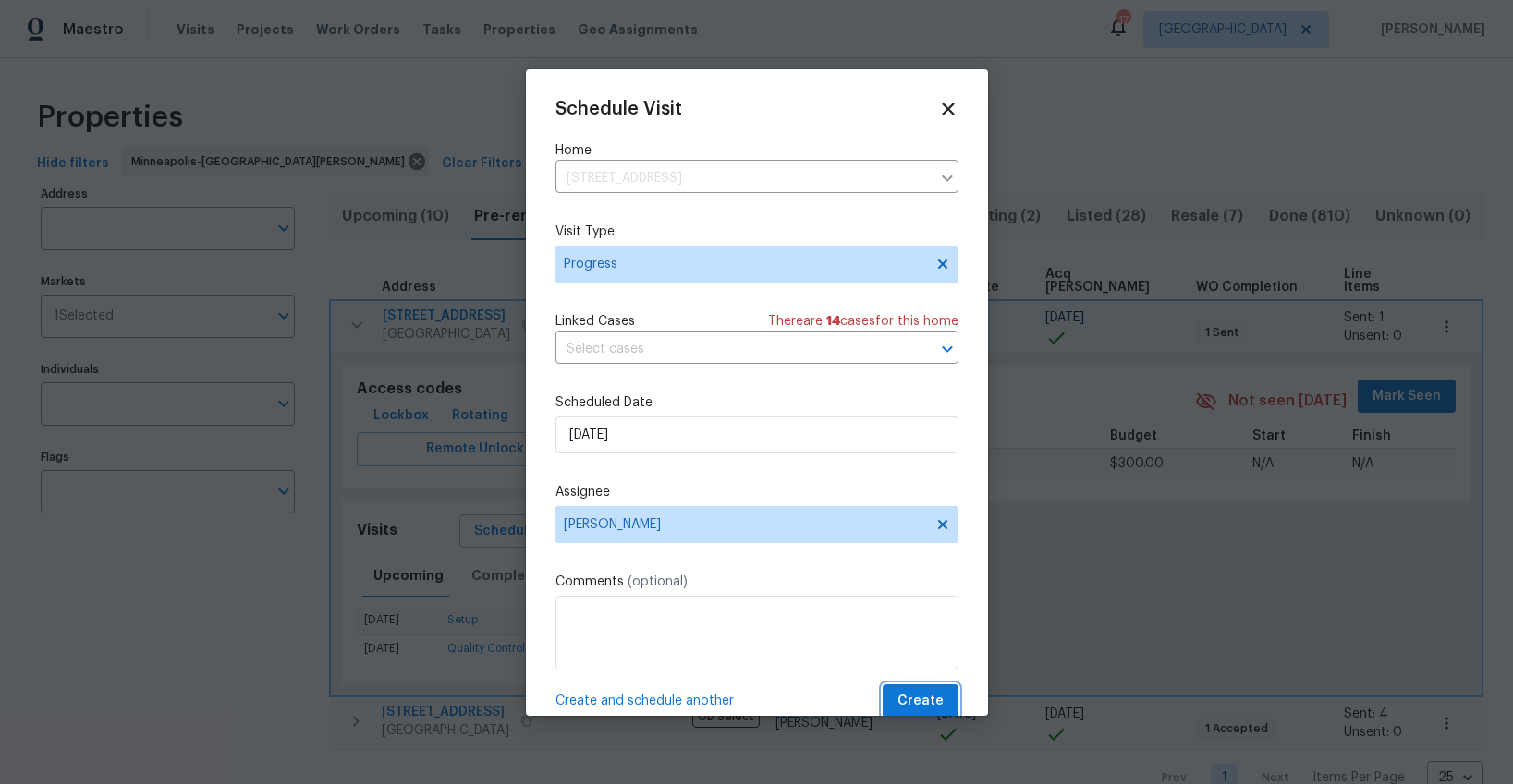
click at [934, 703] on span "Create" at bounding box center [920, 702] width 46 height 23
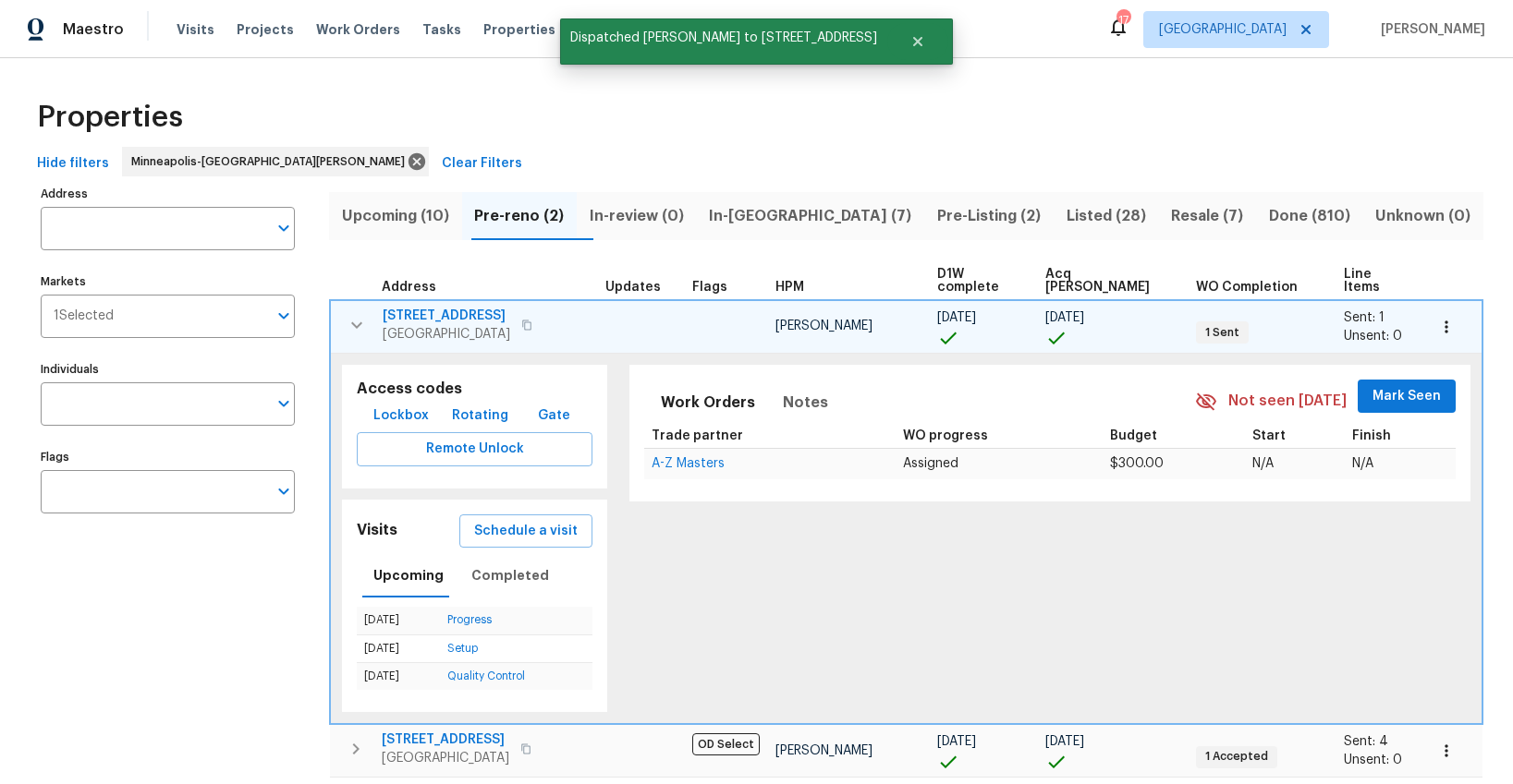
click at [351, 315] on icon "button" at bounding box center [357, 325] width 22 height 22
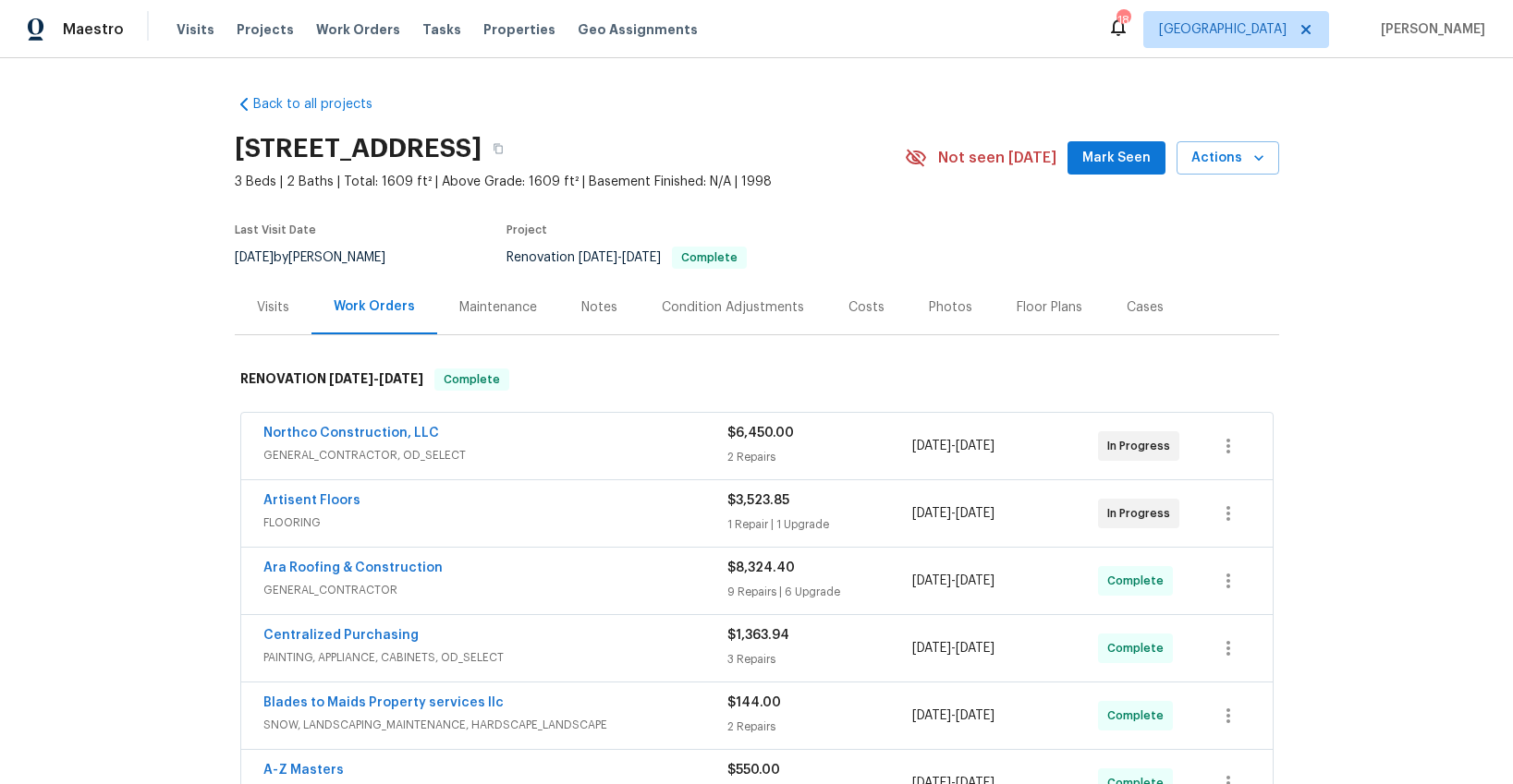
click at [269, 312] on div "Visits" at bounding box center [273, 307] width 32 height 19
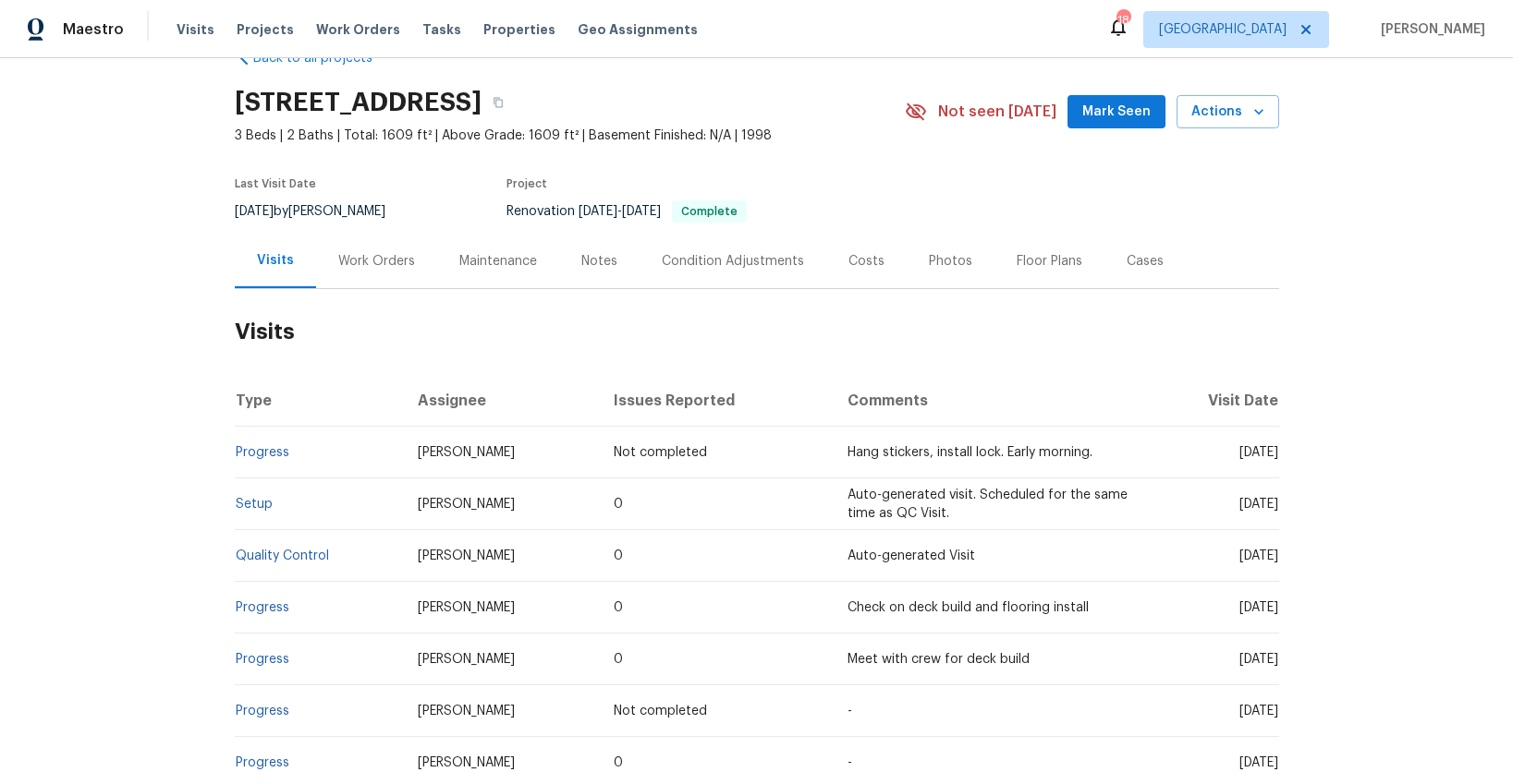
scroll to position [51, 0]
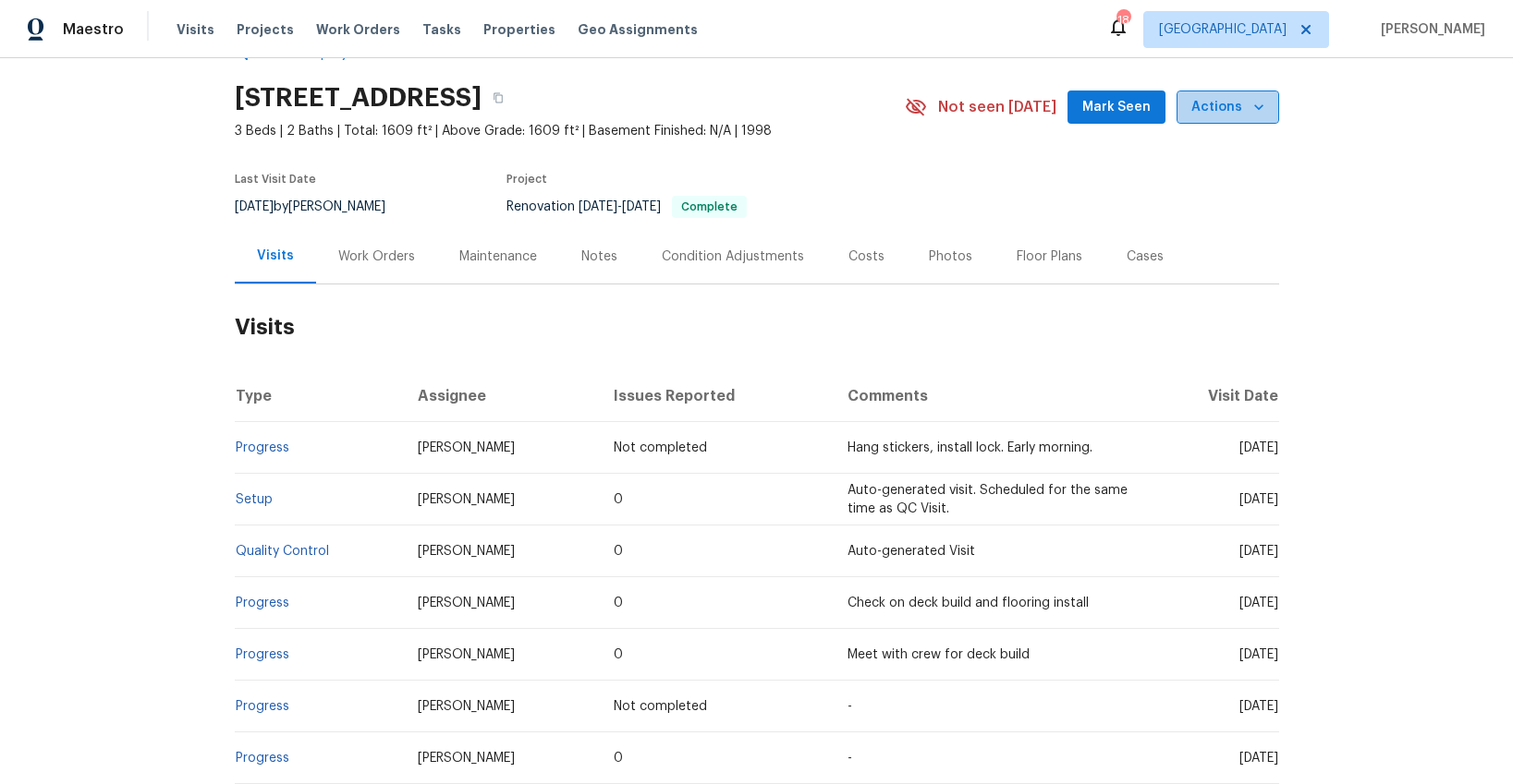
click at [1240, 104] on span "Actions" at bounding box center [1228, 108] width 73 height 23
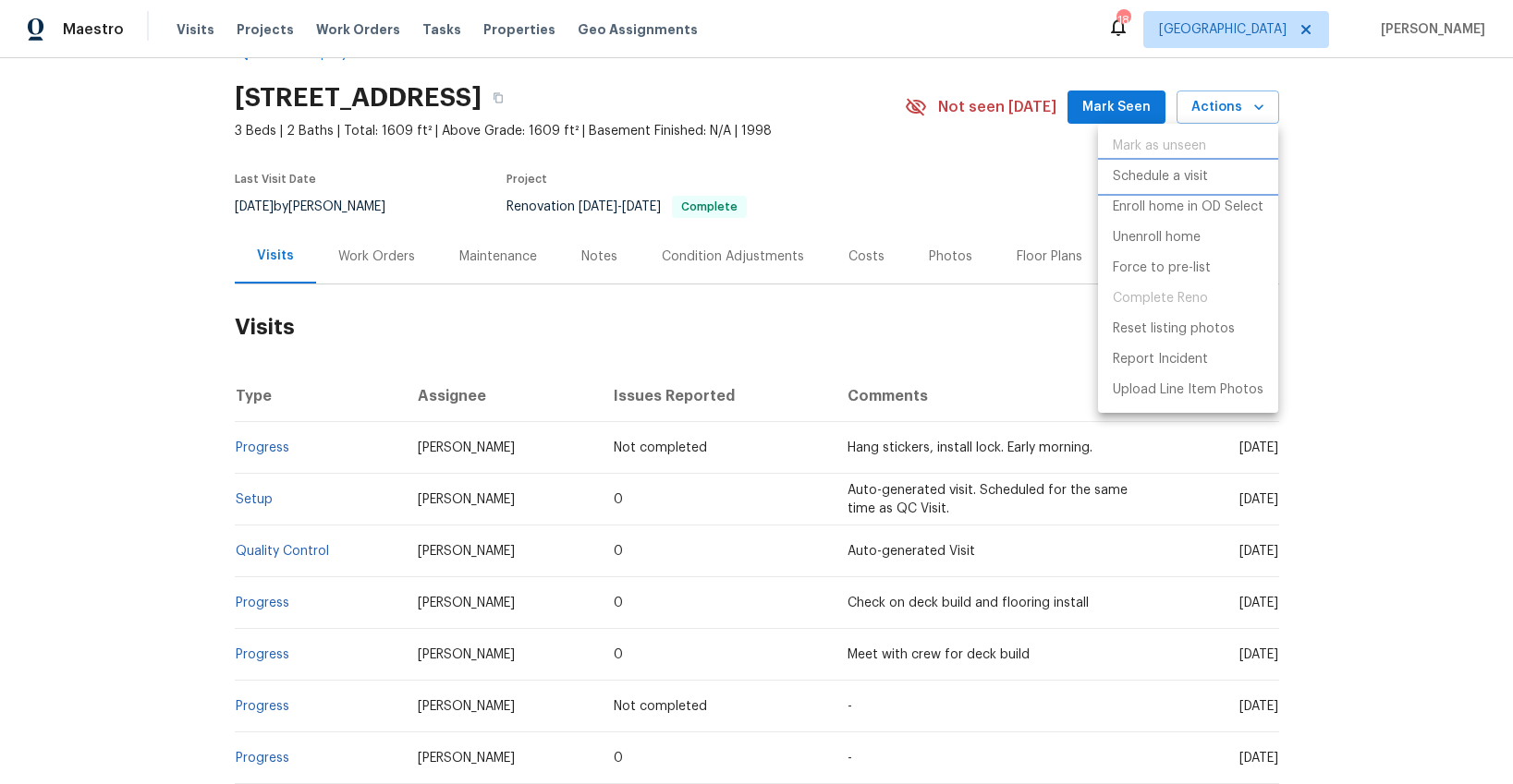
click at [1144, 177] on p "Schedule a visit" at bounding box center [1160, 177] width 95 height 19
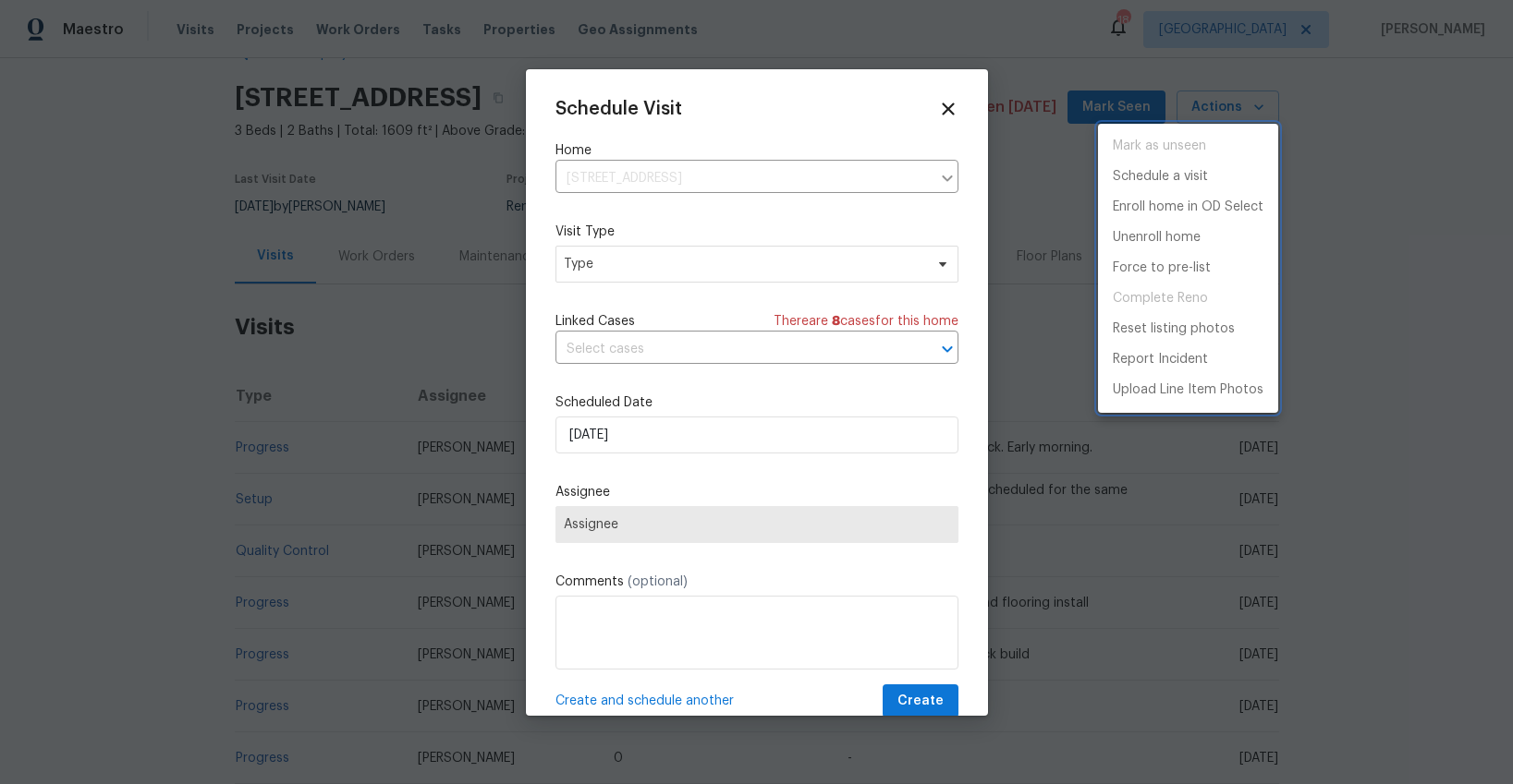
click at [611, 268] on div at bounding box center [756, 392] width 1513 height 784
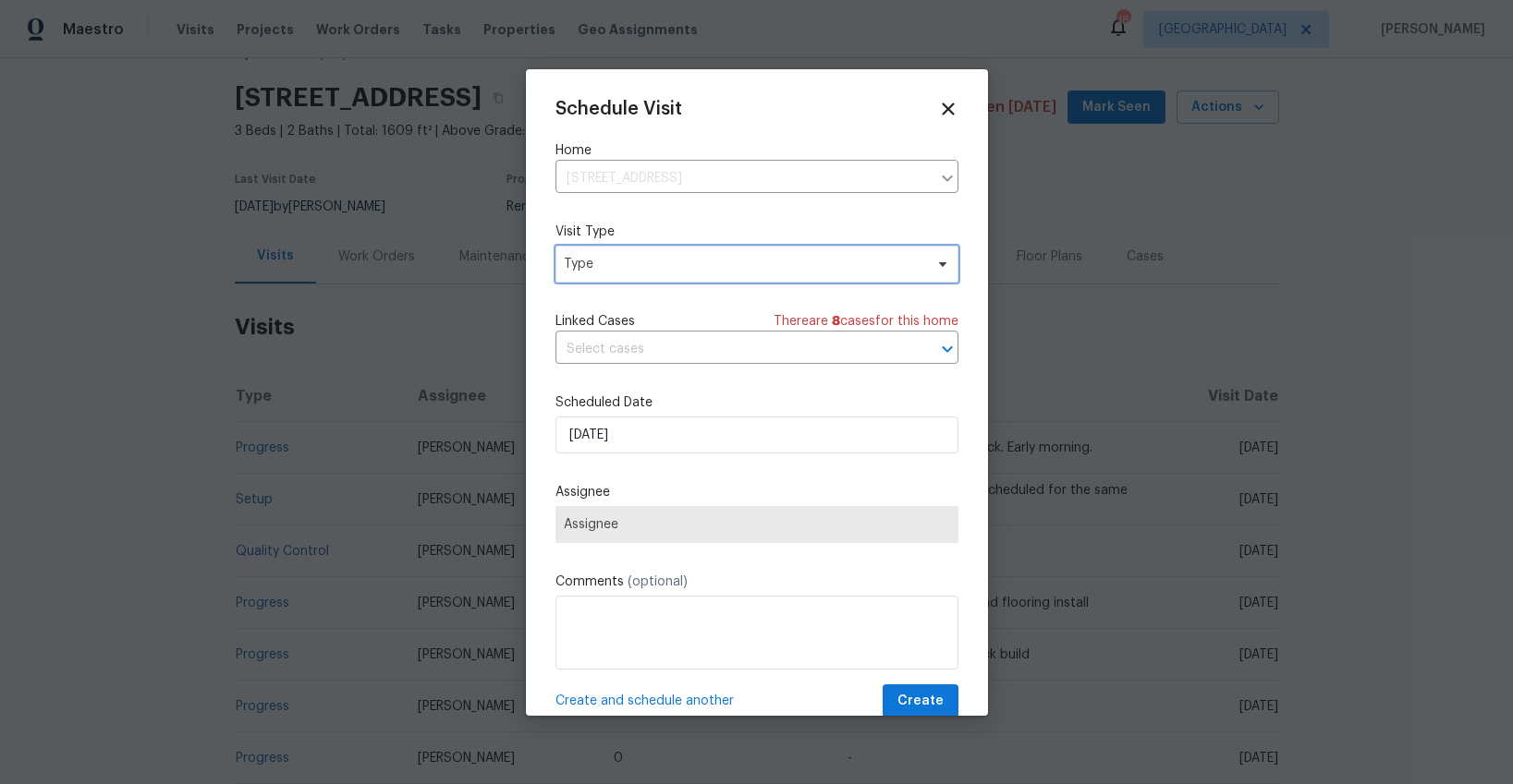
click at [611, 268] on span "Type" at bounding box center [743, 264] width 359 height 19
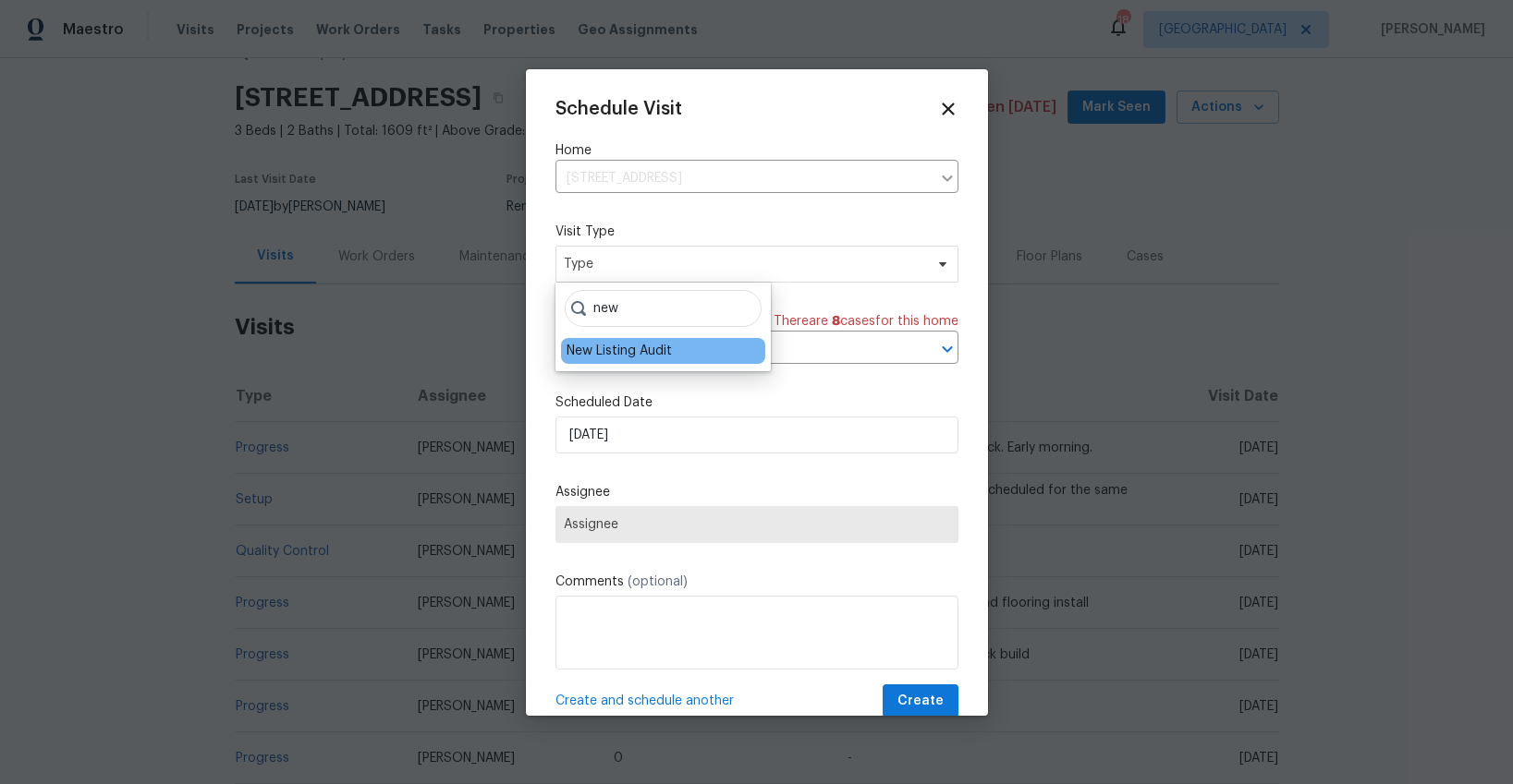
type input "new"
click at [583, 352] on div "New Listing Audit" at bounding box center [620, 351] width 105 height 19
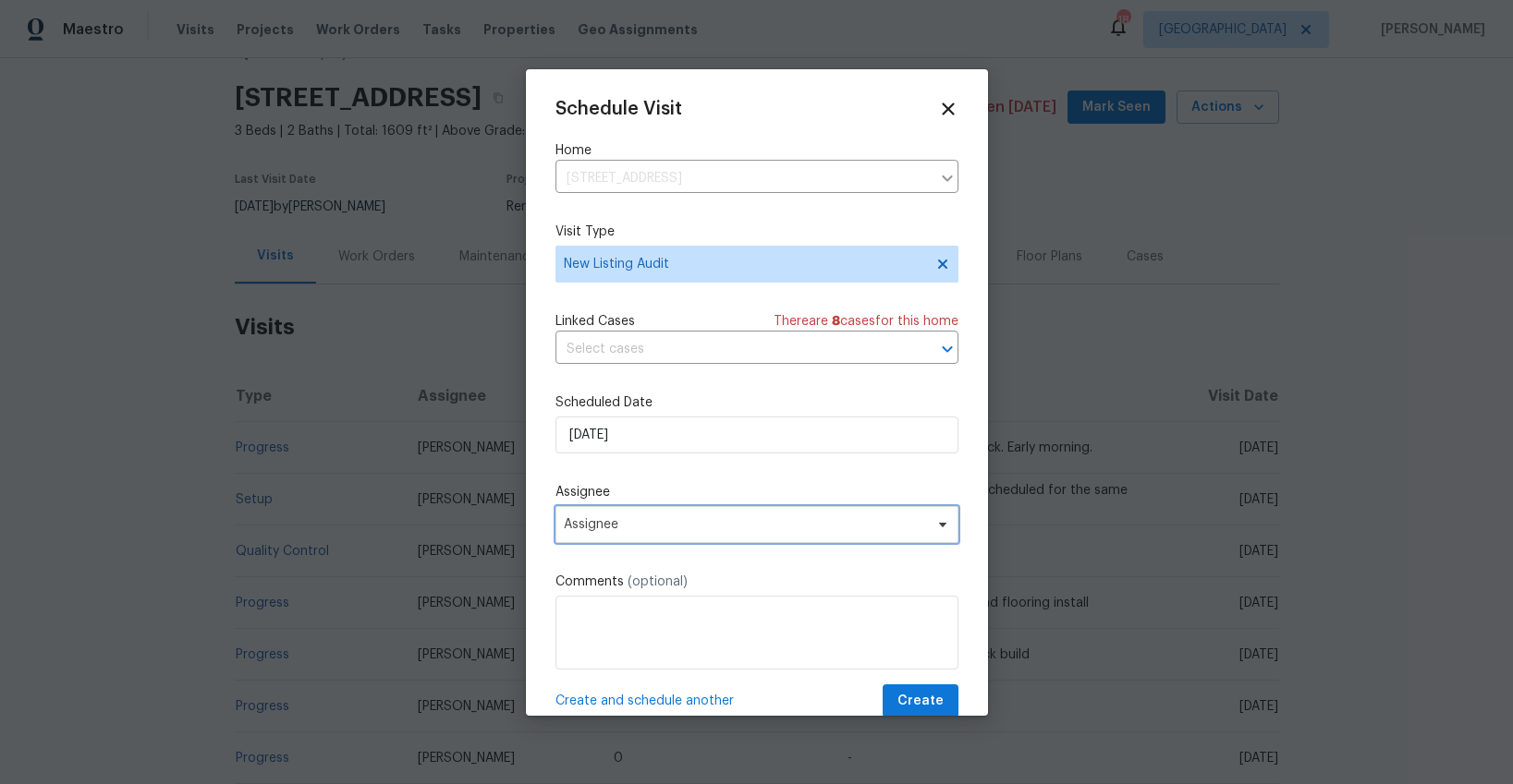
click at [622, 536] on span "Assignee" at bounding box center [757, 525] width 403 height 37
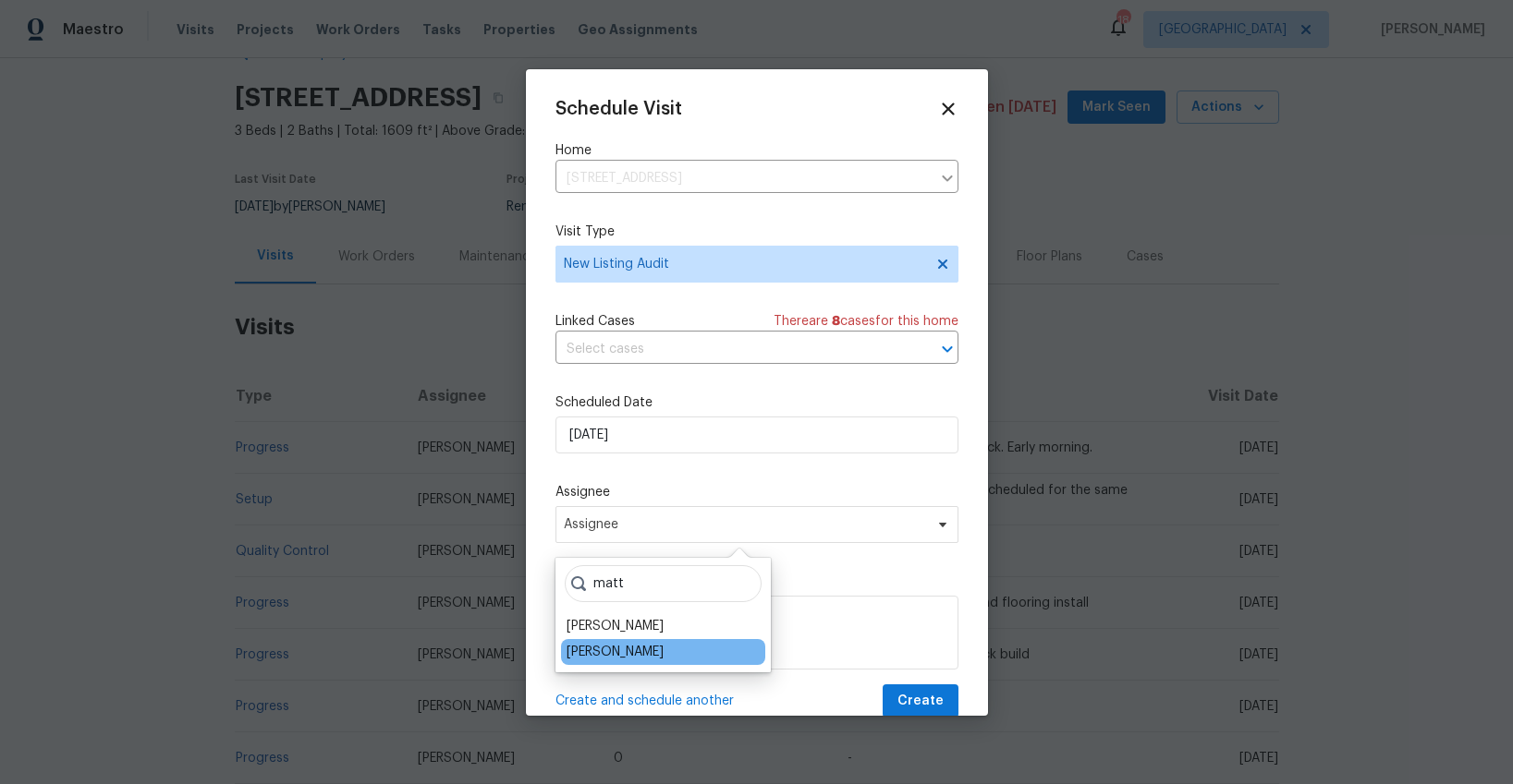
type input "matt"
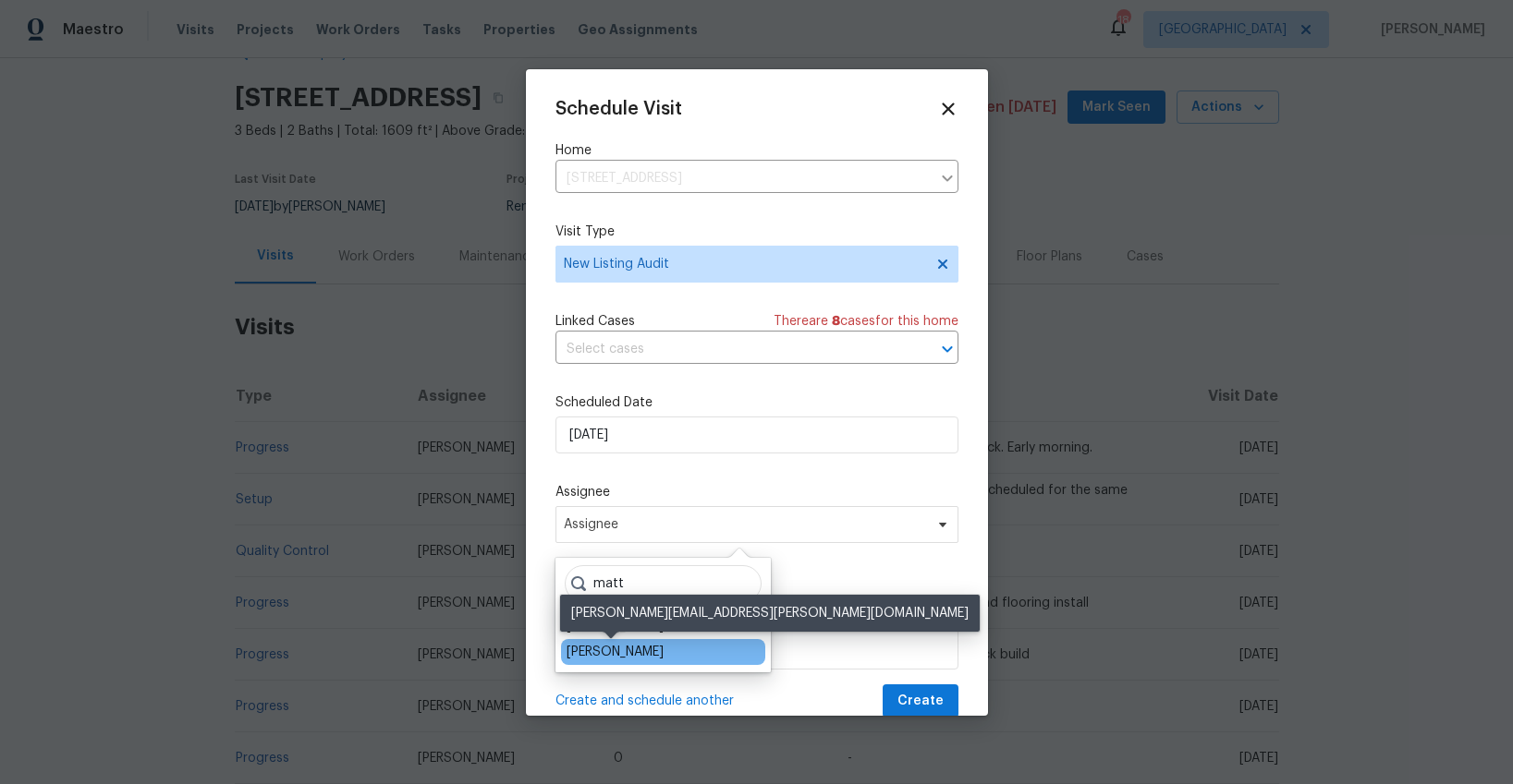
click at [588, 647] on div "[PERSON_NAME]" at bounding box center [616, 652] width 97 height 19
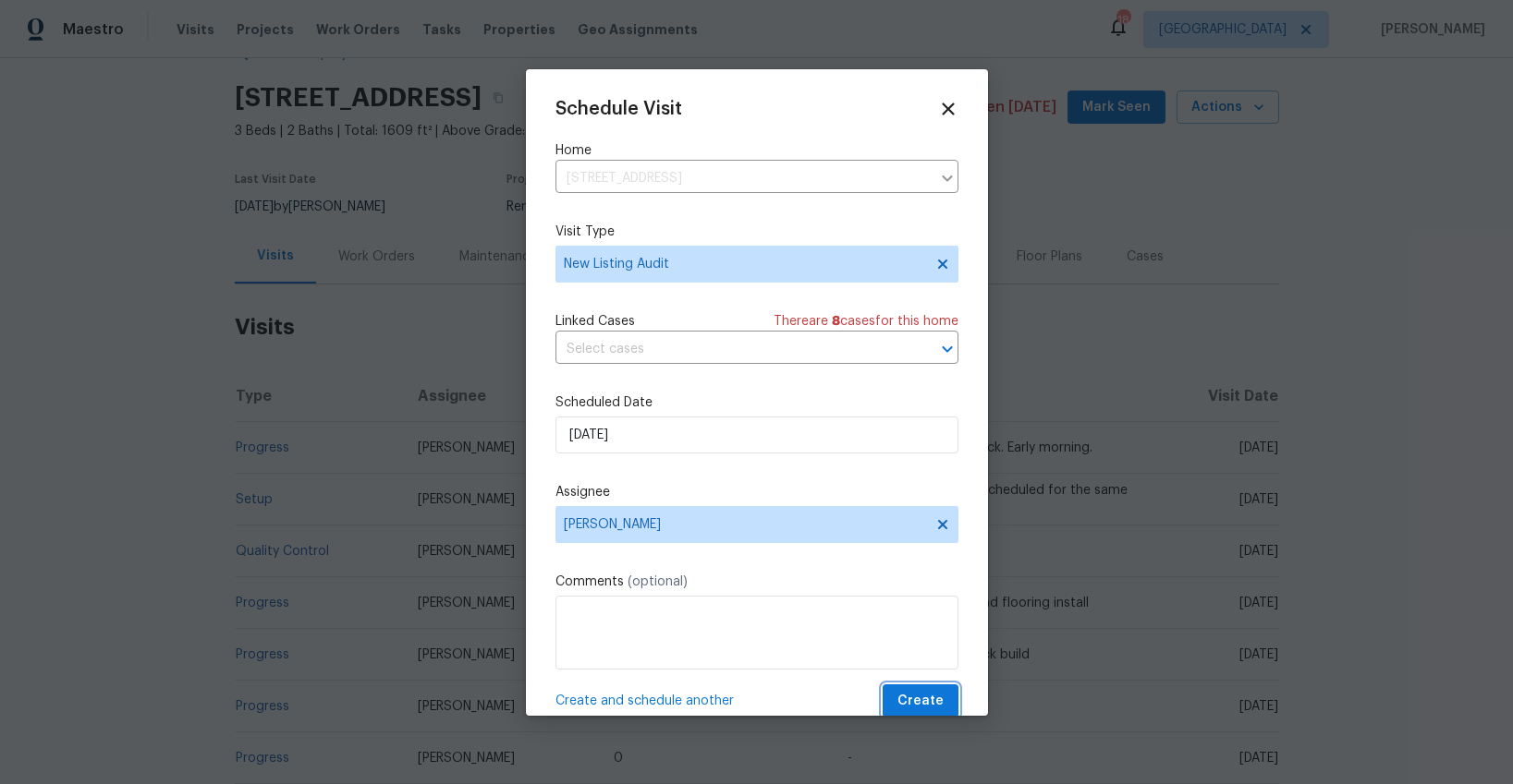
click at [890, 698] on button "Create" at bounding box center [921, 701] width 76 height 34
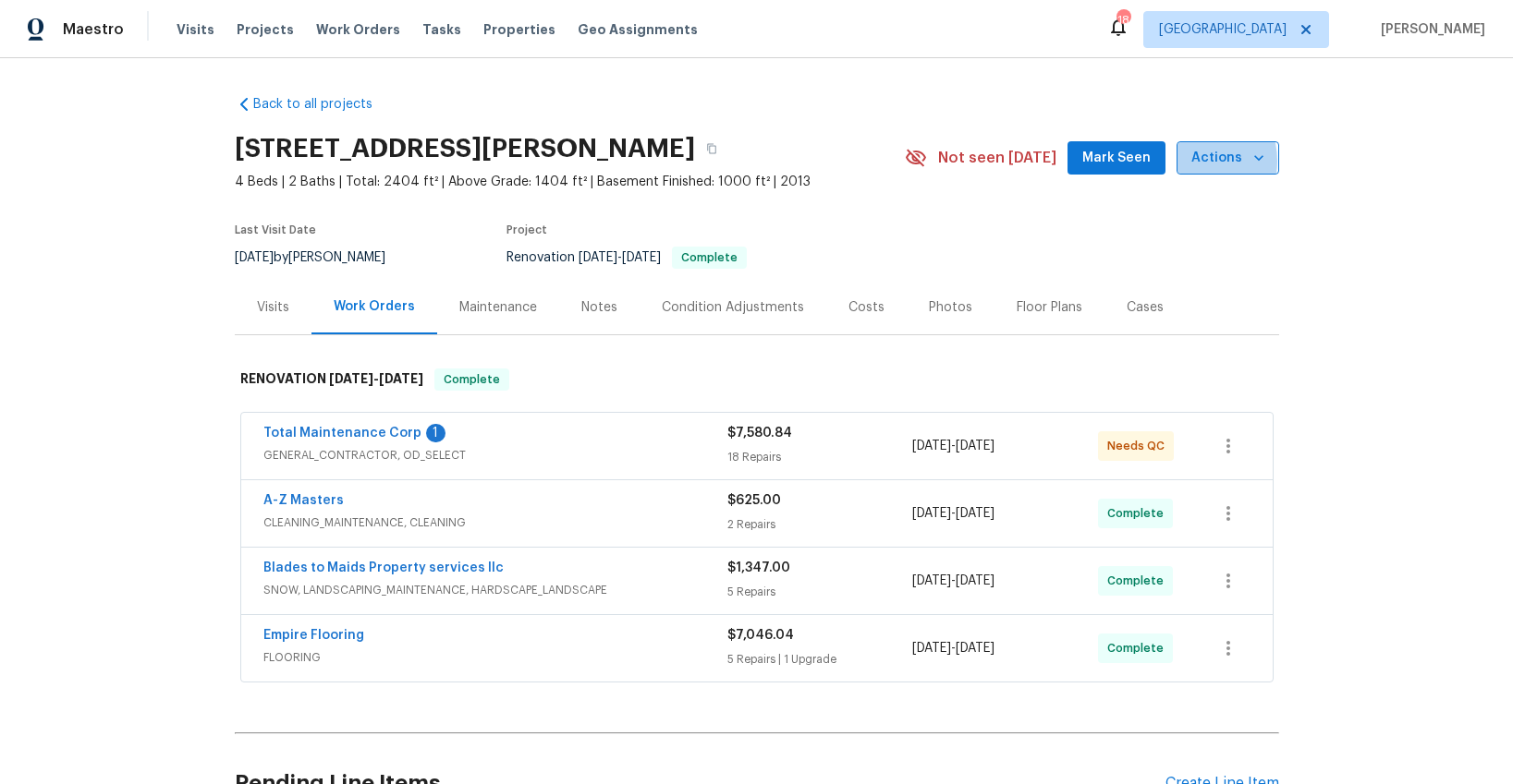
click at [1193, 162] on button "Actions" at bounding box center [1228, 158] width 102 height 34
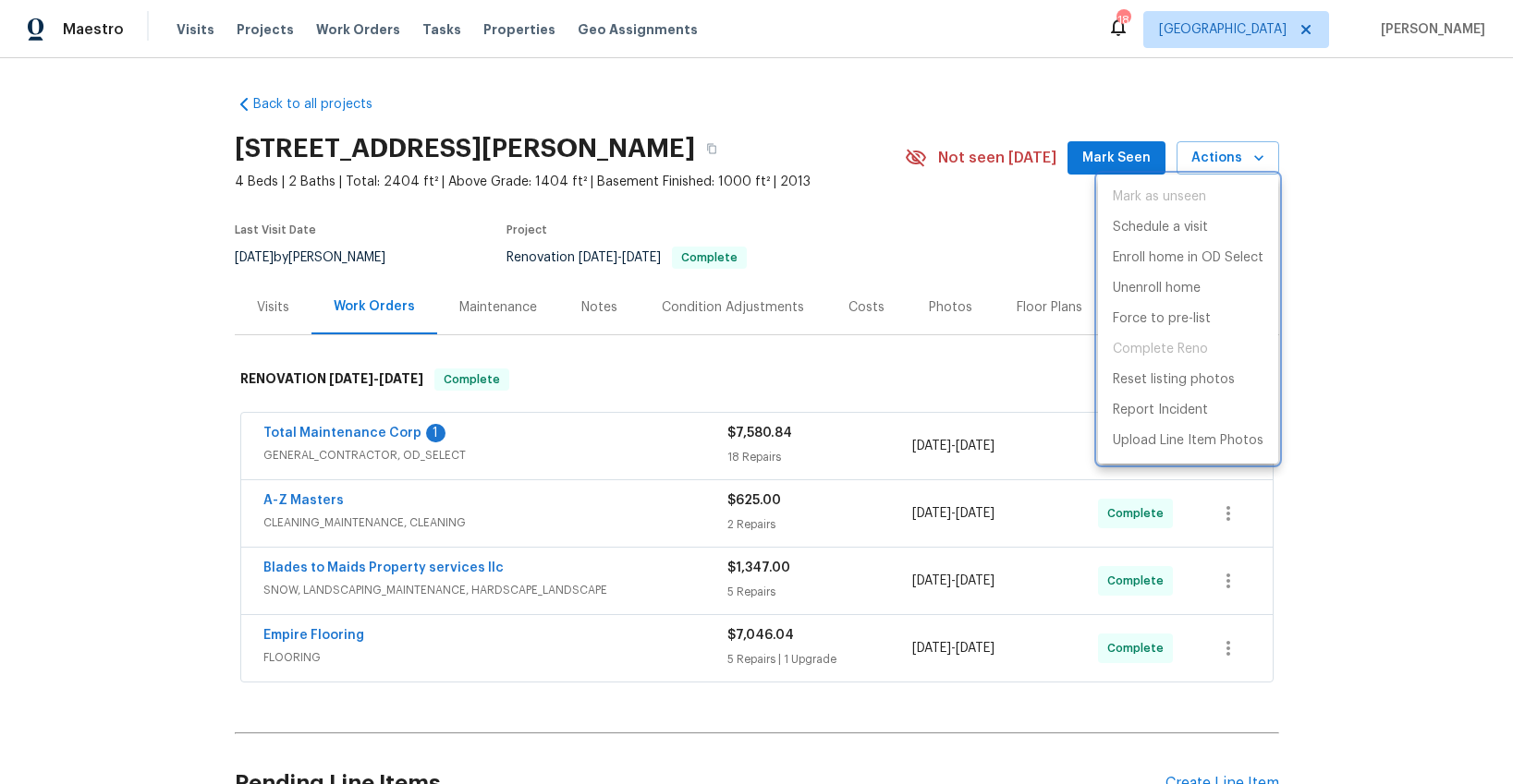
click at [257, 305] on div at bounding box center [756, 392] width 1513 height 784
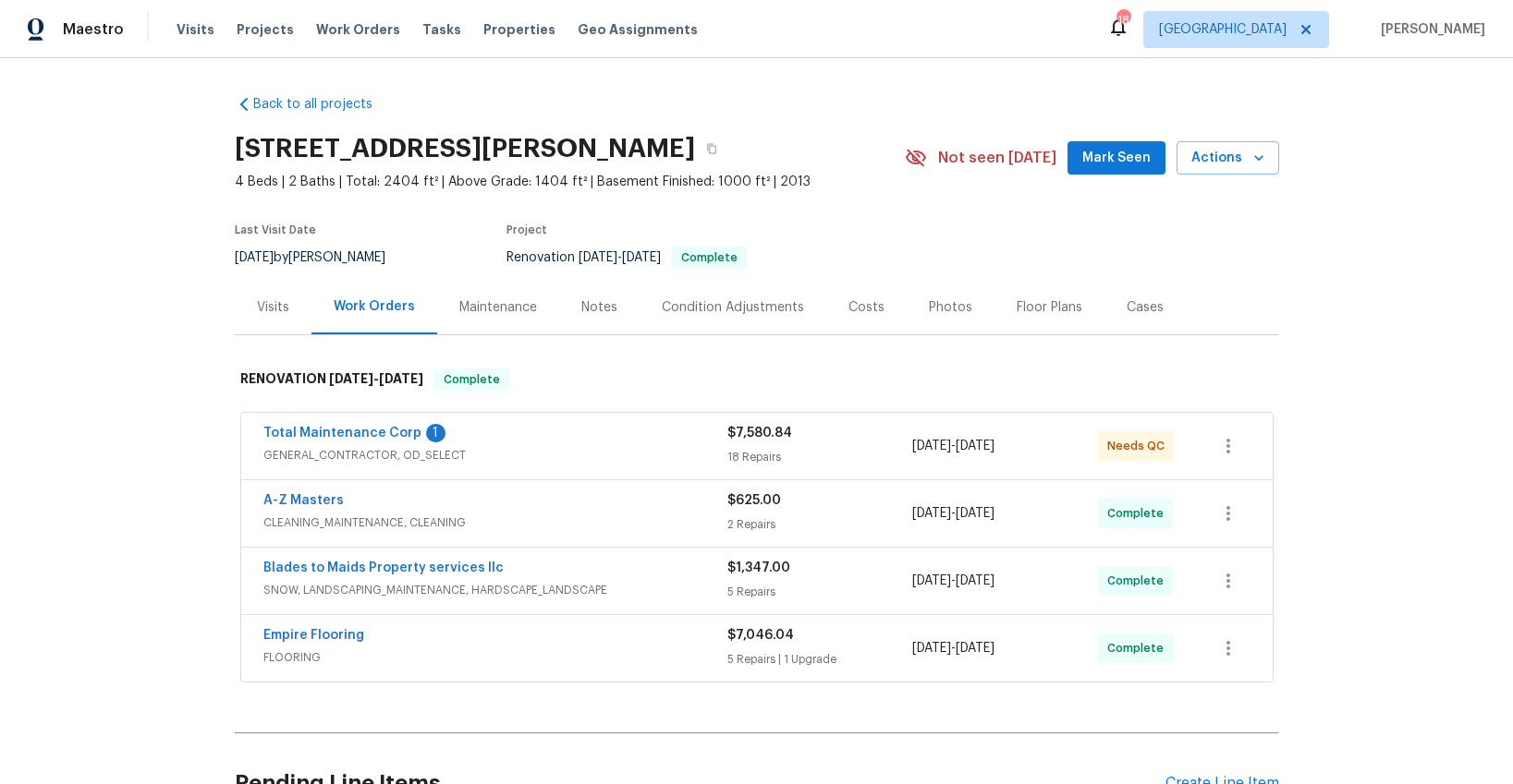
click at [268, 303] on div "Visits" at bounding box center [273, 307] width 32 height 19
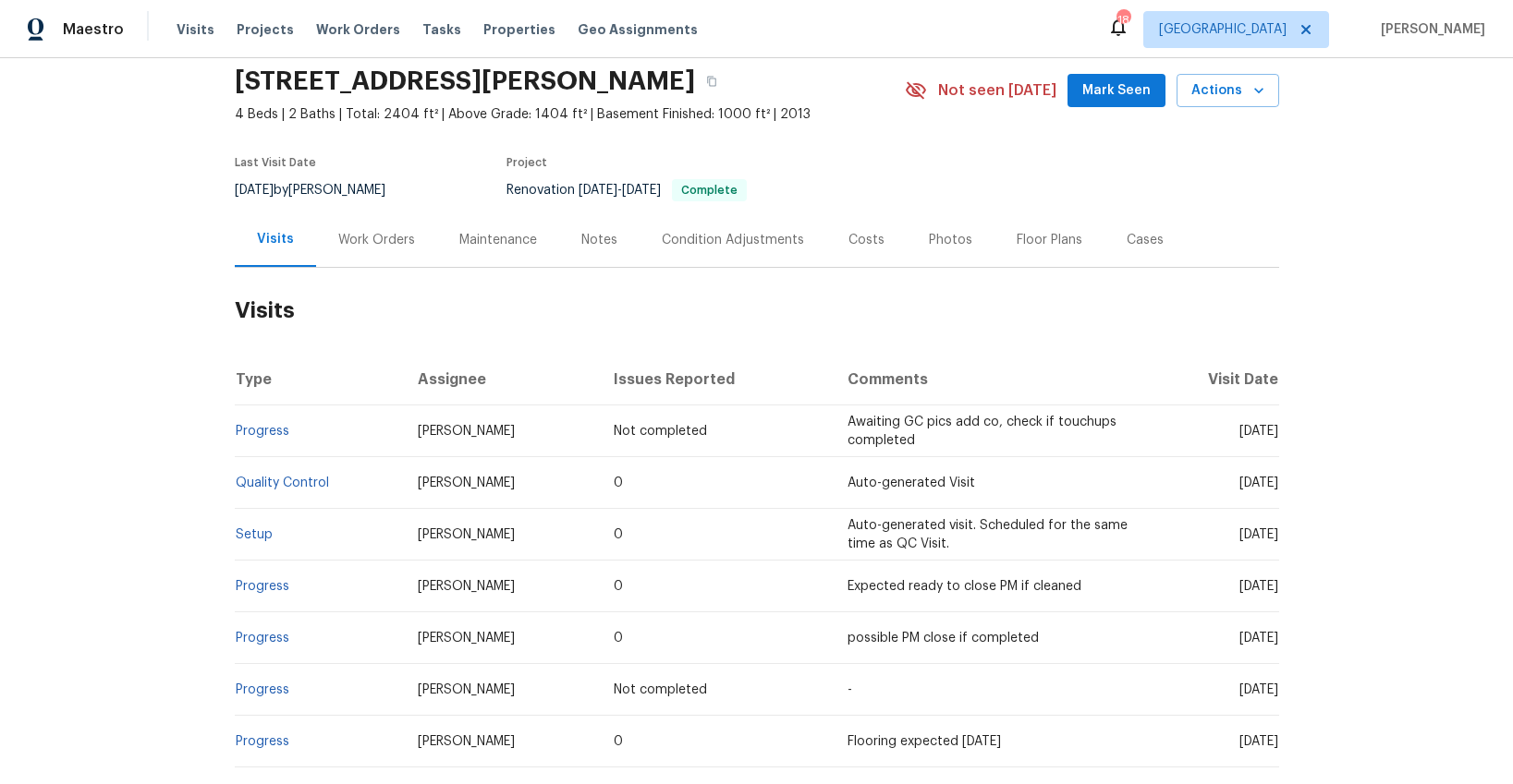
scroll to position [58, 0]
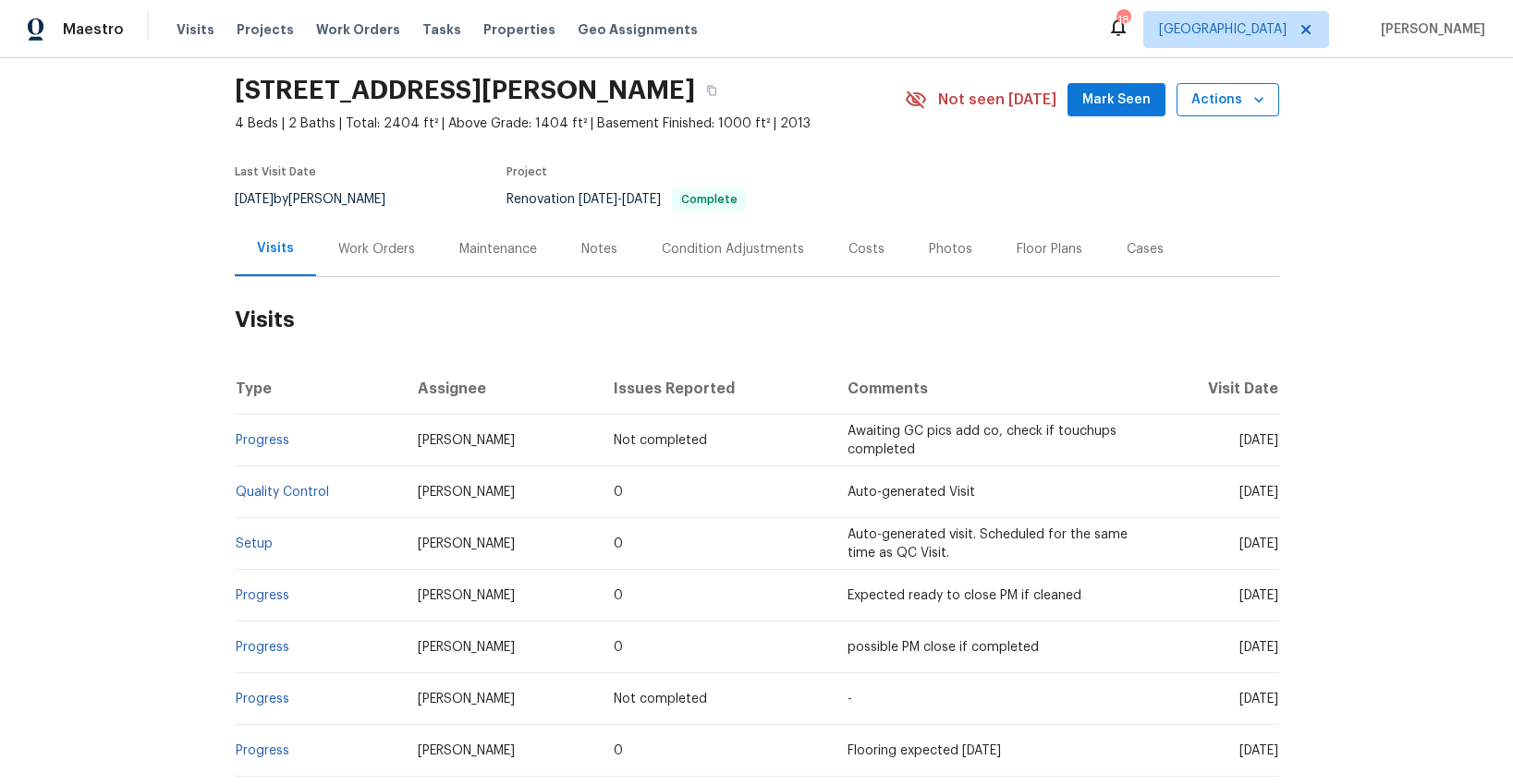
click at [1225, 95] on span "Actions" at bounding box center [1228, 100] width 73 height 23
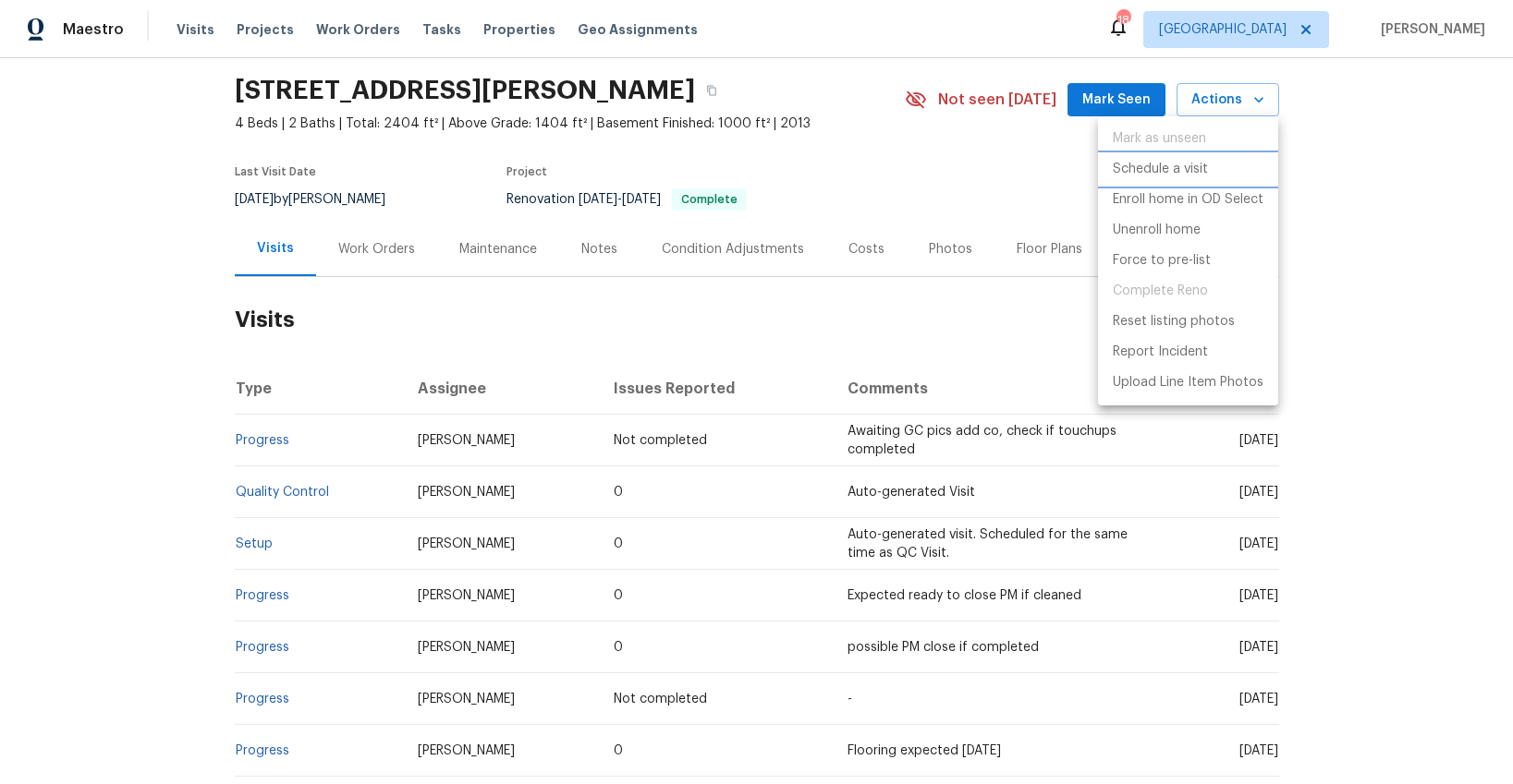
click at [1143, 170] on p "Schedule a visit" at bounding box center [1160, 169] width 95 height 19
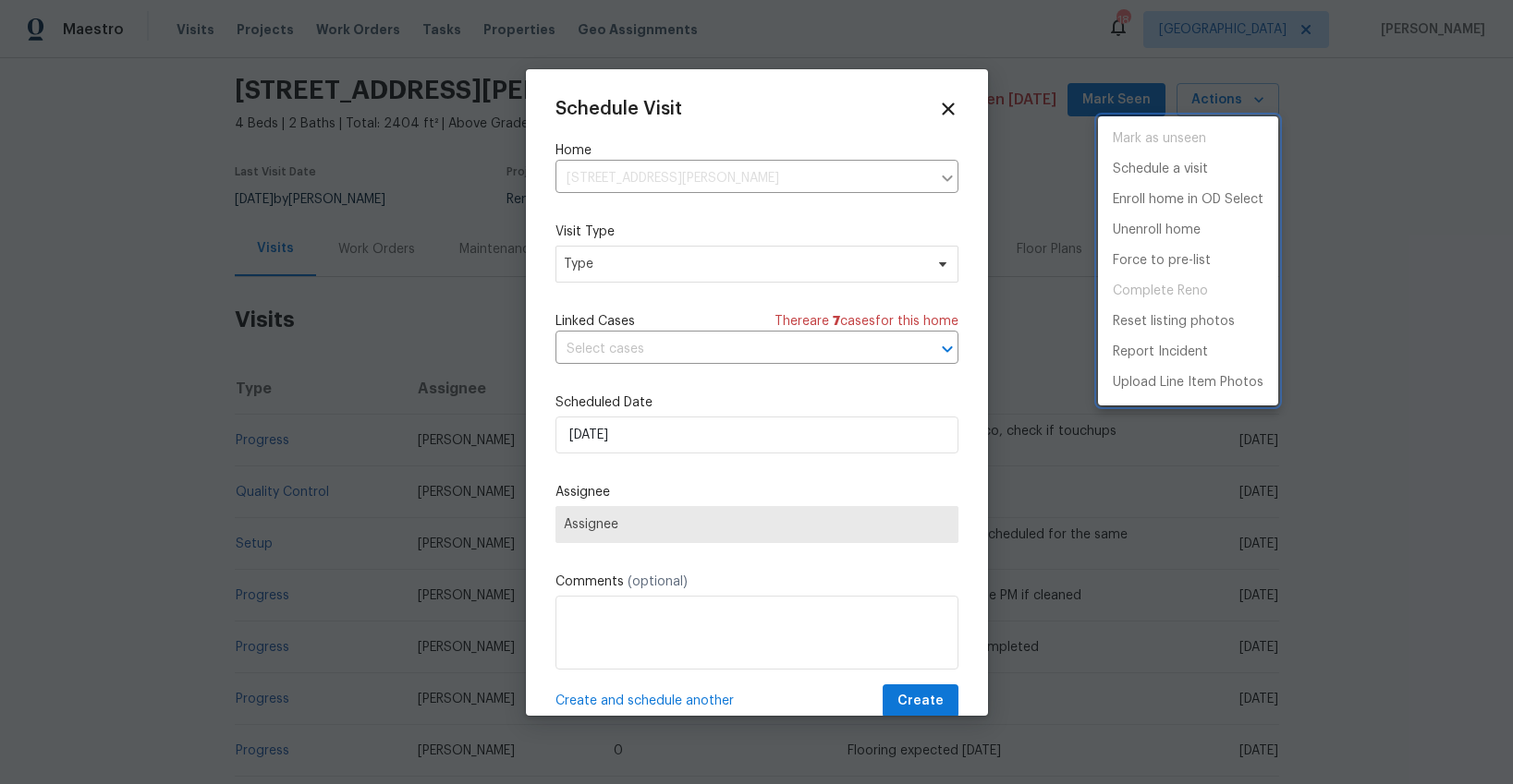
click at [729, 261] on div at bounding box center [756, 392] width 1513 height 784
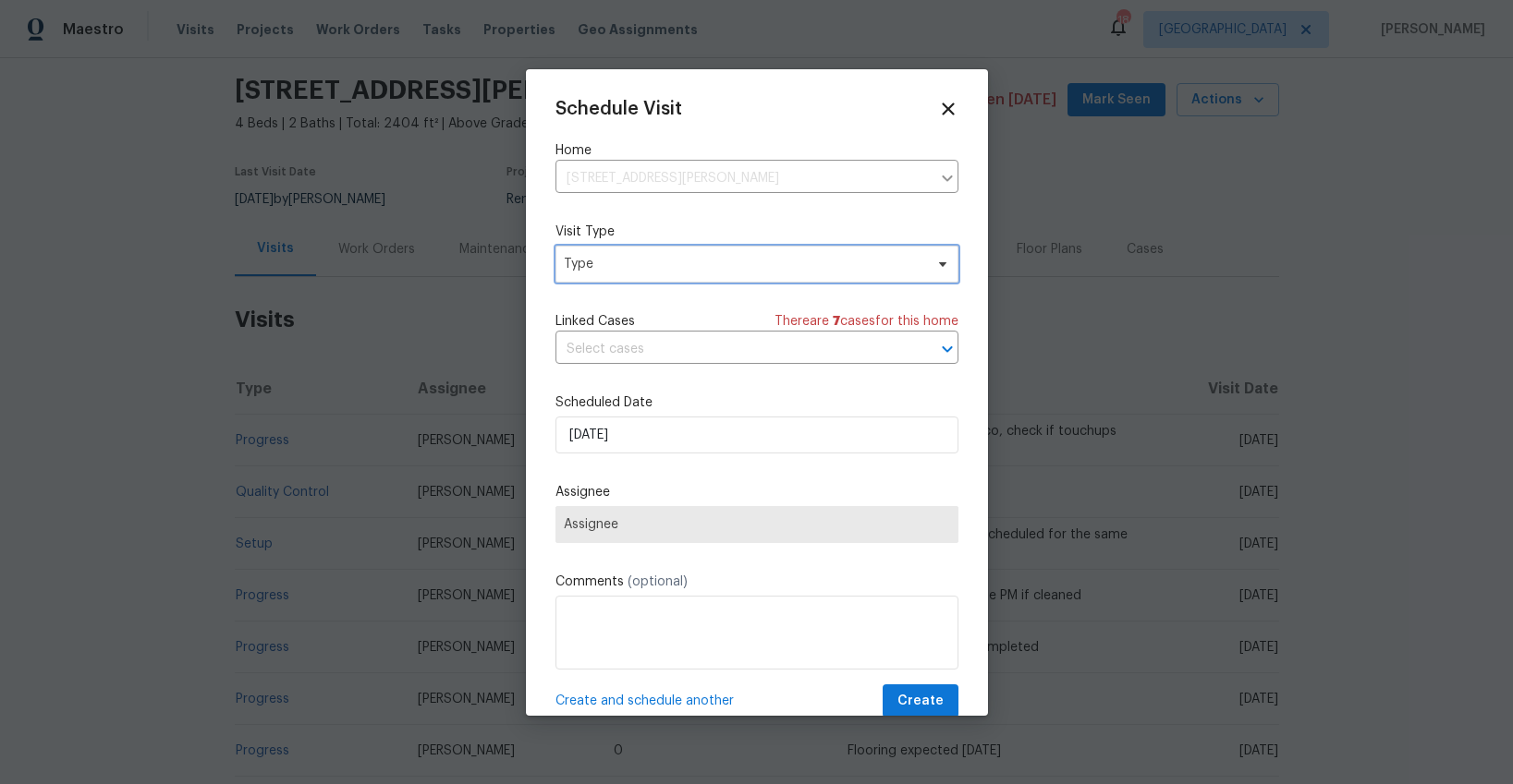
click at [692, 266] on span "Type" at bounding box center [743, 264] width 359 height 19
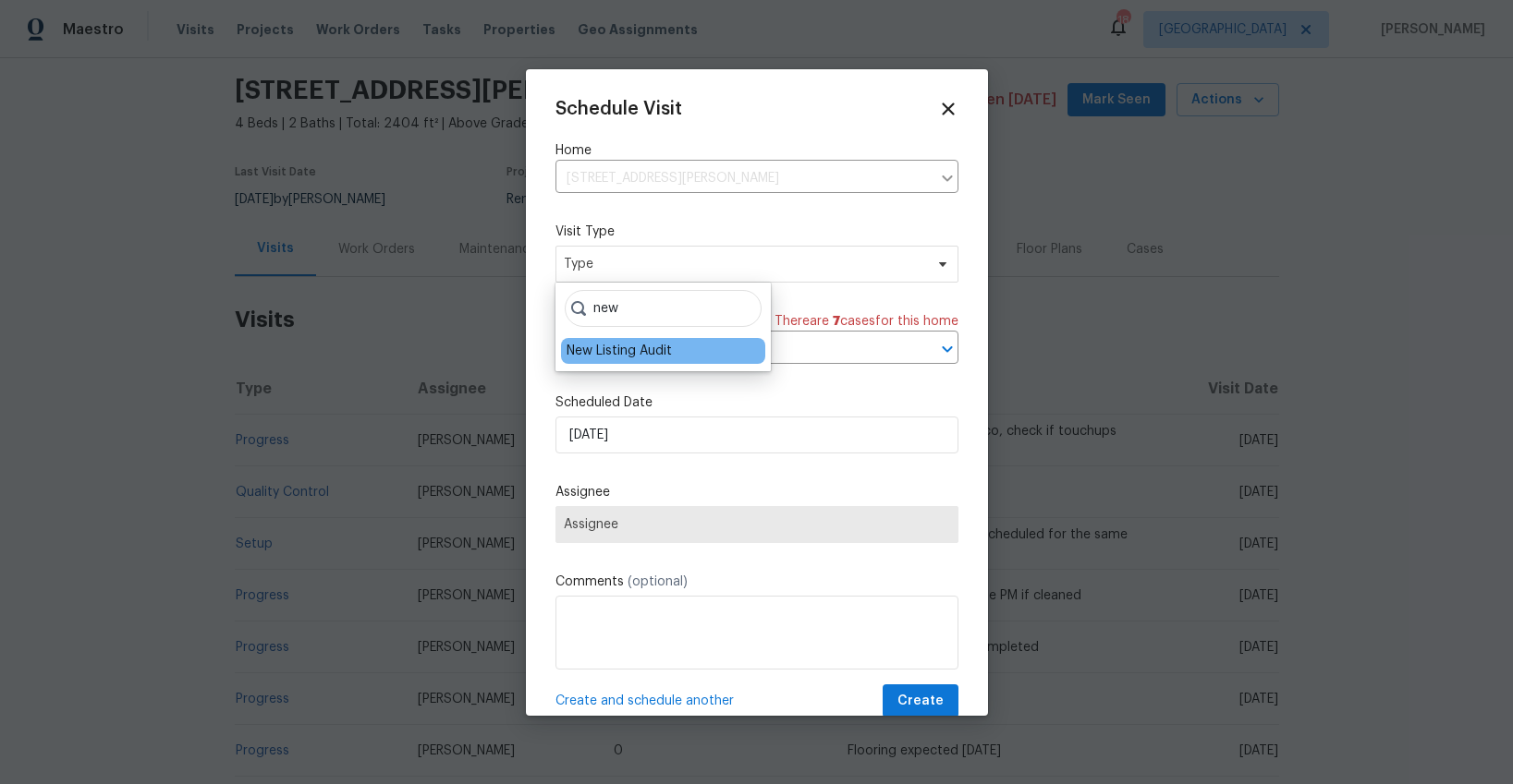
type input "new"
click at [630, 352] on div "New Listing Audit" at bounding box center [620, 351] width 105 height 19
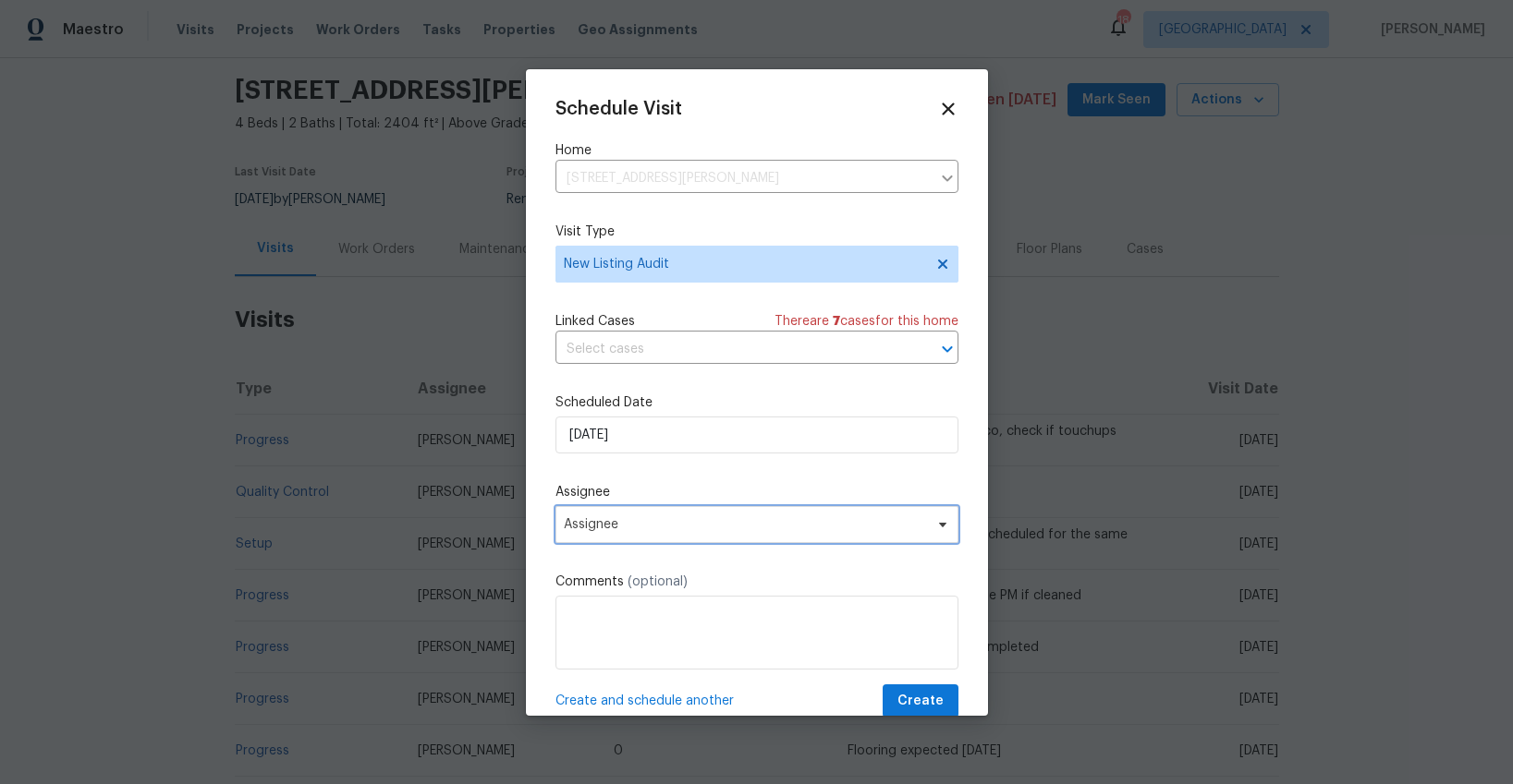
click at [631, 525] on span "Assignee" at bounding box center [745, 524] width 362 height 15
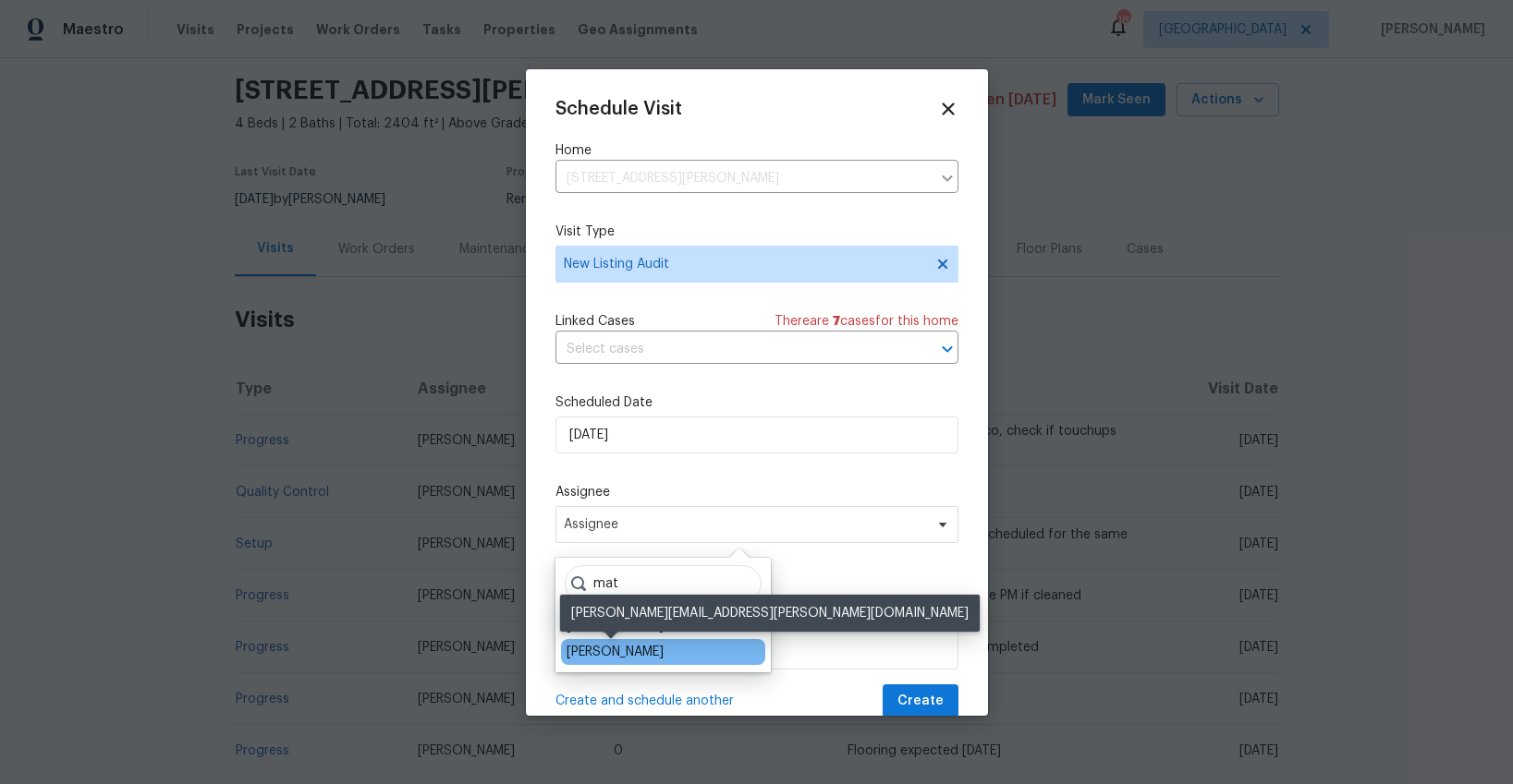
type input "mat"
click at [622, 650] on div "[PERSON_NAME]" at bounding box center [616, 652] width 97 height 19
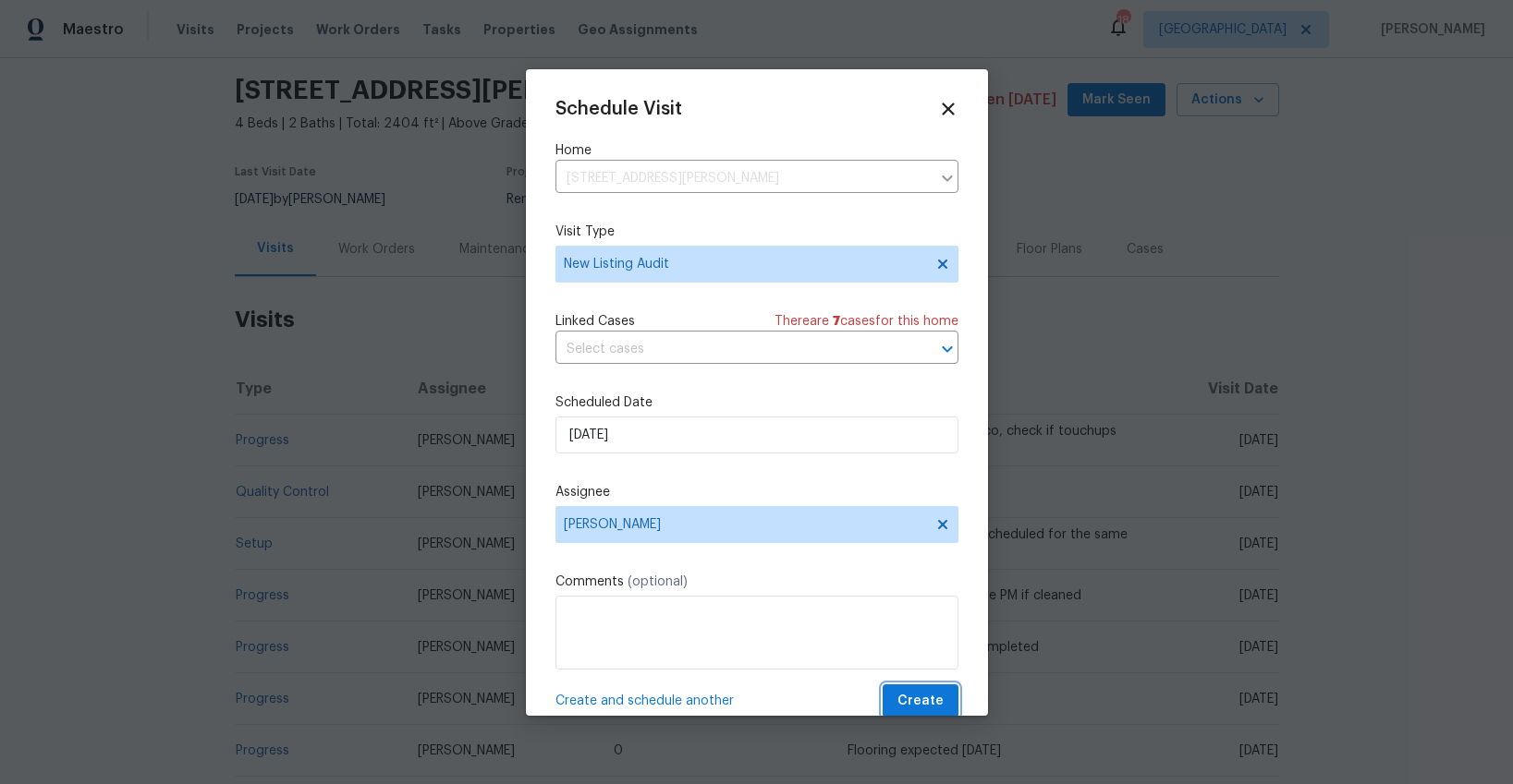
click at [899, 693] on button "Create" at bounding box center [921, 701] width 76 height 34
